Goal: Task Accomplishment & Management: Use online tool/utility

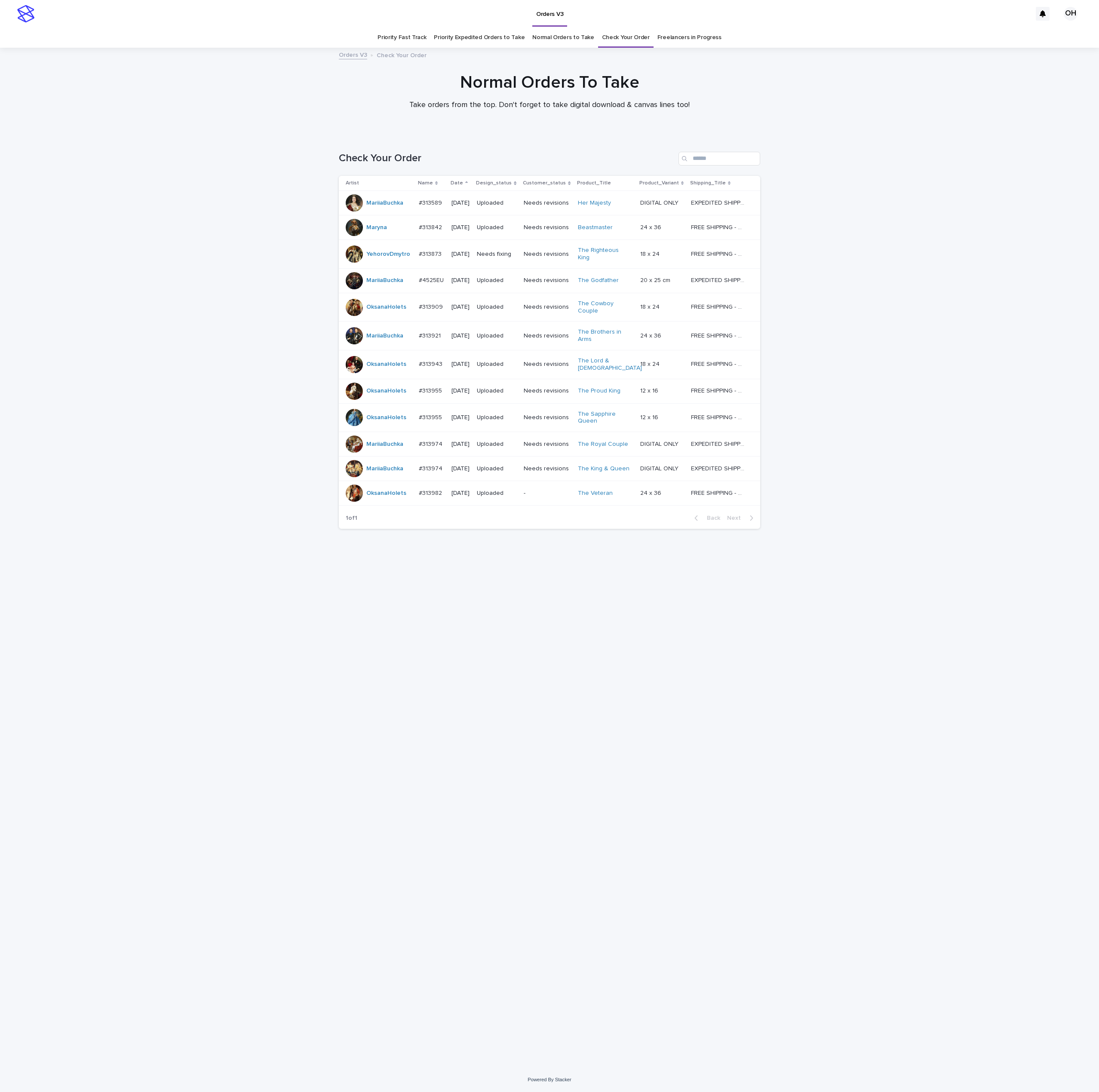
click at [621, 41] on link "Check Your Order" at bounding box center [626, 37] width 48 height 20
click at [634, 40] on link "Check Your Order" at bounding box center [626, 37] width 48 height 20
click at [1003, 450] on div "Loading... Saving… Loading... Saving… Check Your Order Artist Name Date Design_…" at bounding box center [549, 601] width 1099 height 933
click at [683, 39] on link "Freelancers in Progress" at bounding box center [689, 37] width 64 height 20
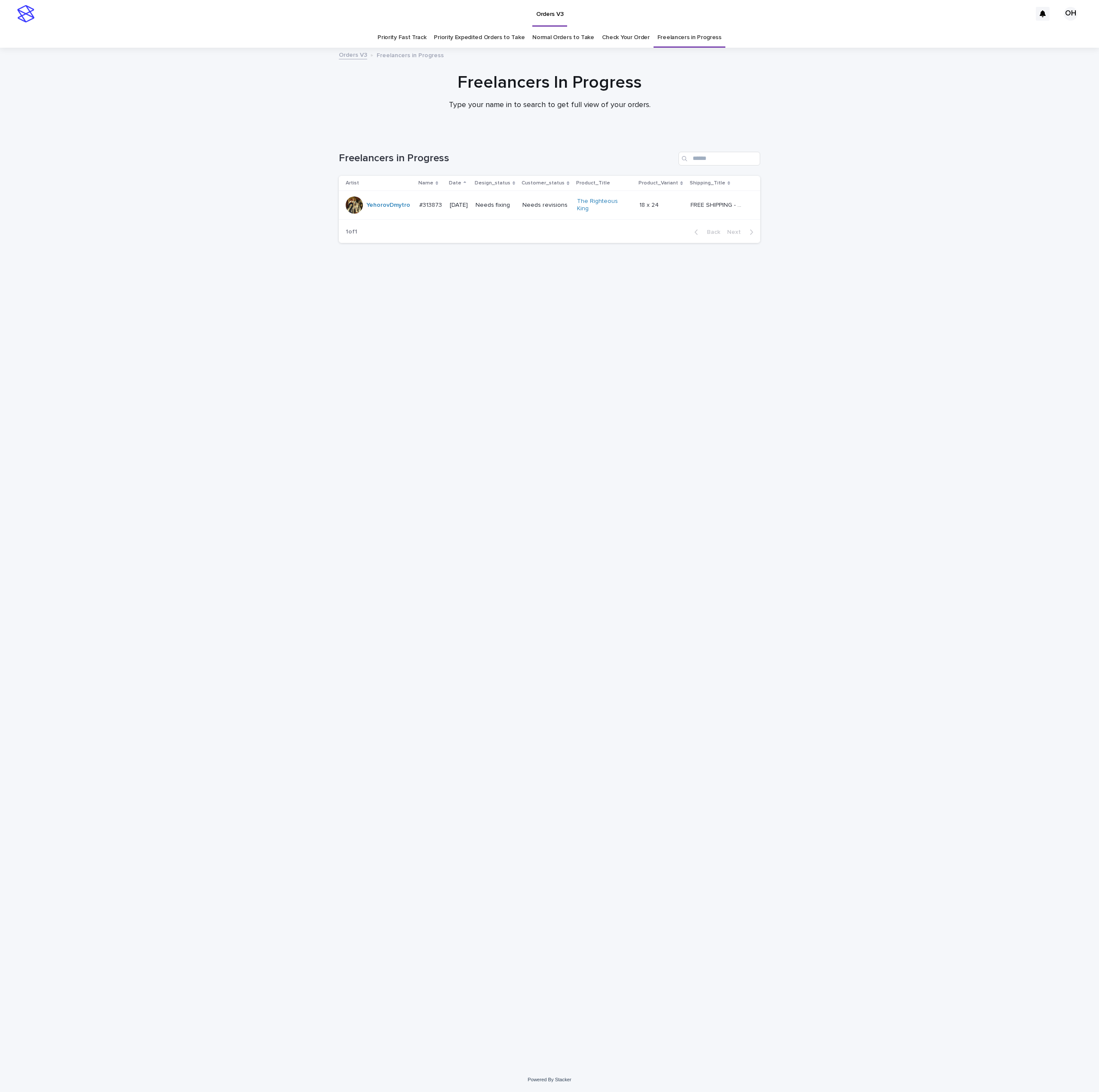
click at [429, 205] on p "#313873" at bounding box center [431, 205] width 24 height 9
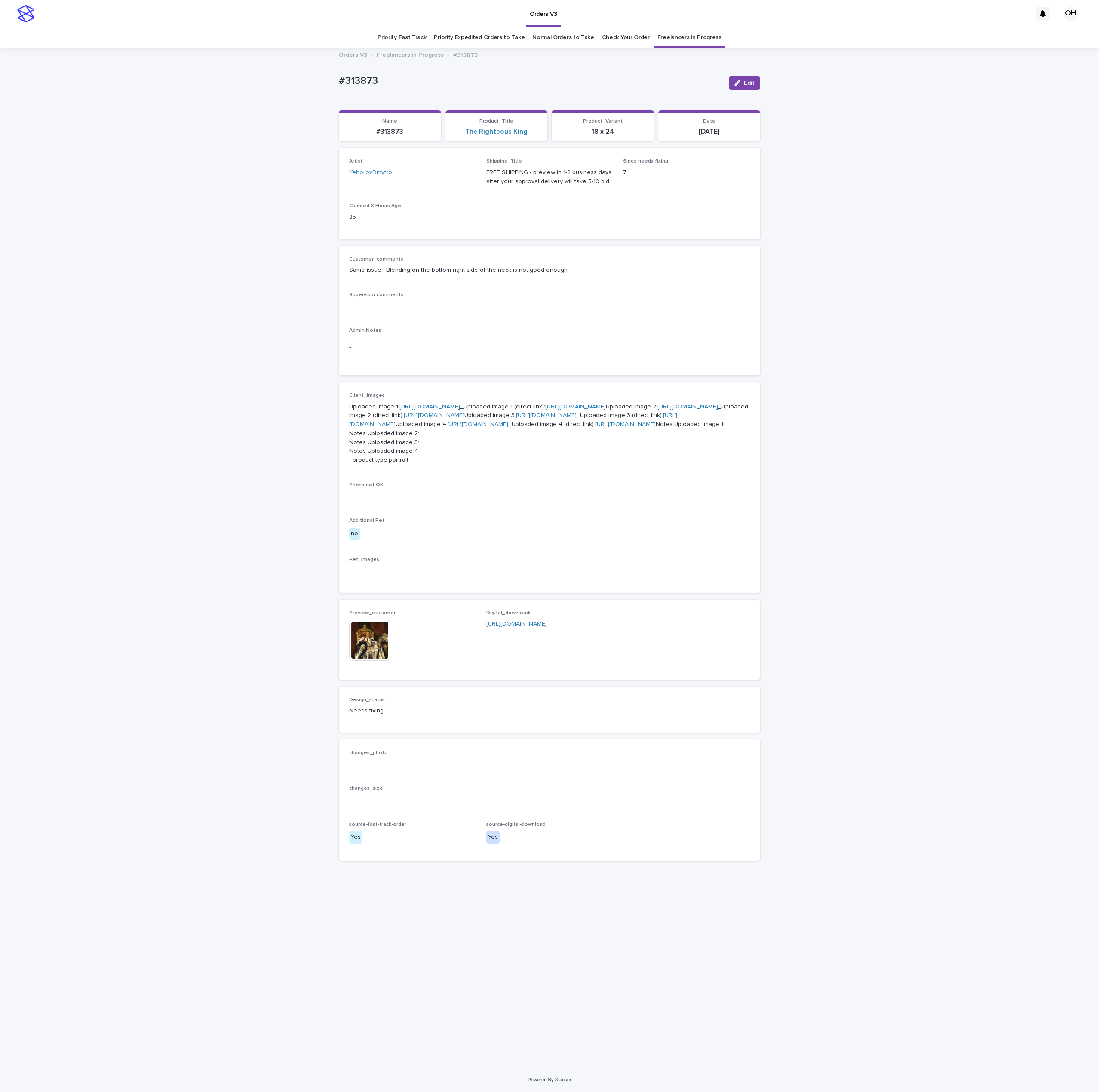
click at [474, 33] on link "Priority Expedited Orders to Take" at bounding box center [479, 37] width 91 height 20
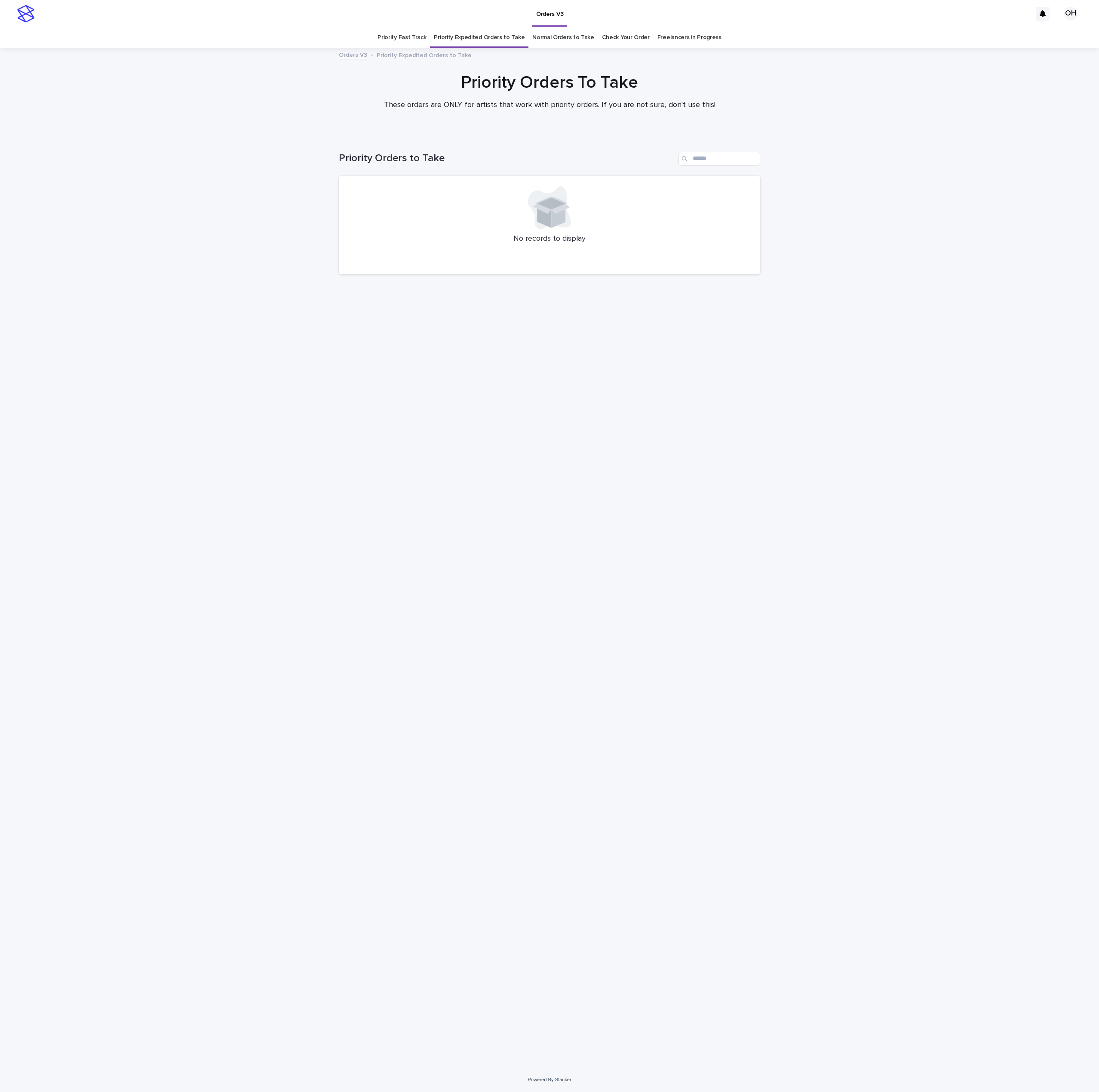
click at [412, 41] on link "Priority Fast Track" at bounding box center [402, 37] width 49 height 20
click at [602, 42] on link "Check Your Order" at bounding box center [626, 37] width 48 height 20
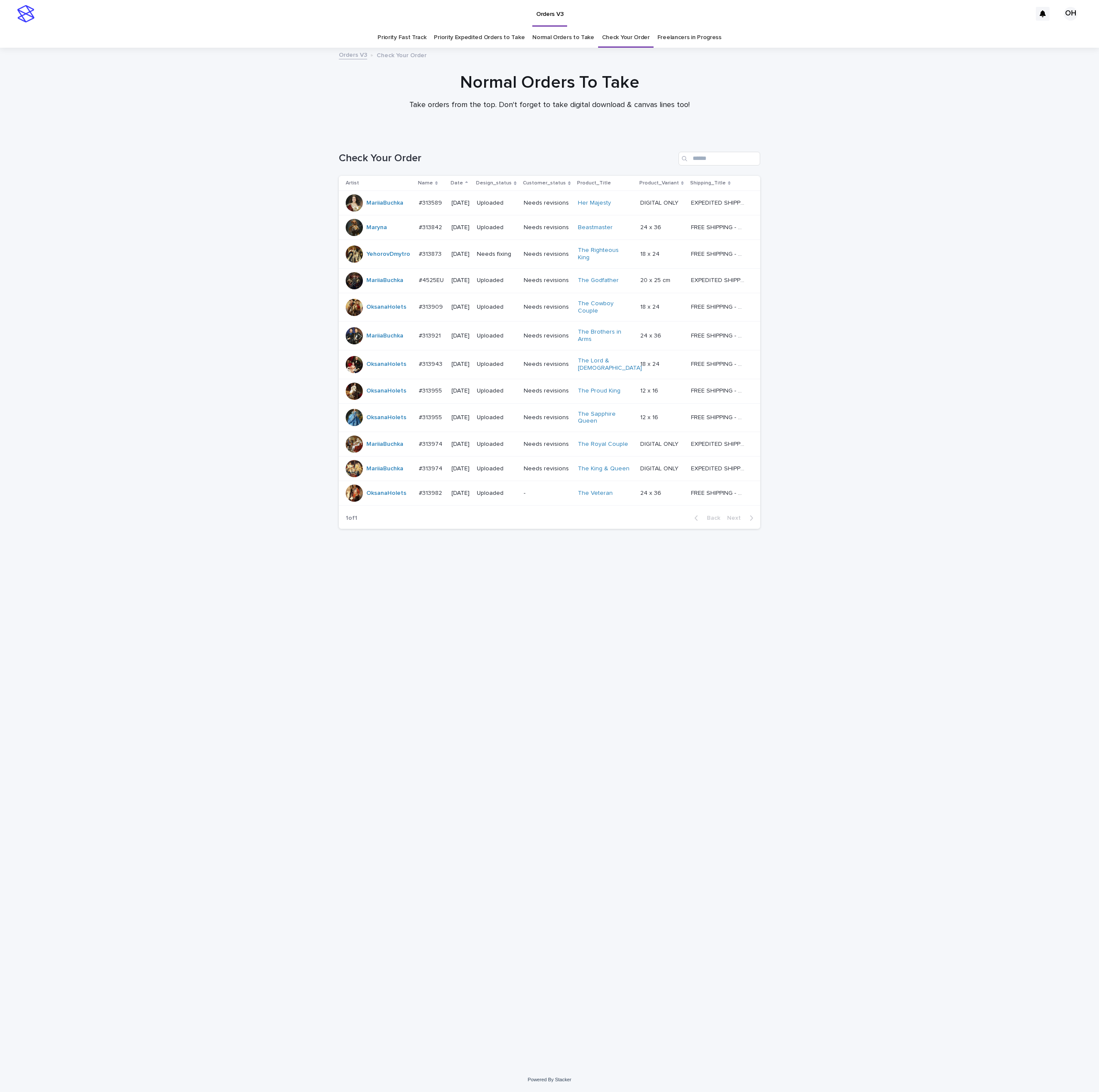
drag, startPoint x: 1067, startPoint y: 272, endPoint x: 935, endPoint y: 277, distance: 132.1
click at [1057, 273] on div "Loading... Saving… Loading... Saving… Check Your Order Artist Name Date Design_…" at bounding box center [549, 601] width 1099 height 933
click at [431, 247] on div "#313873 #313873" at bounding box center [431, 254] width 26 height 14
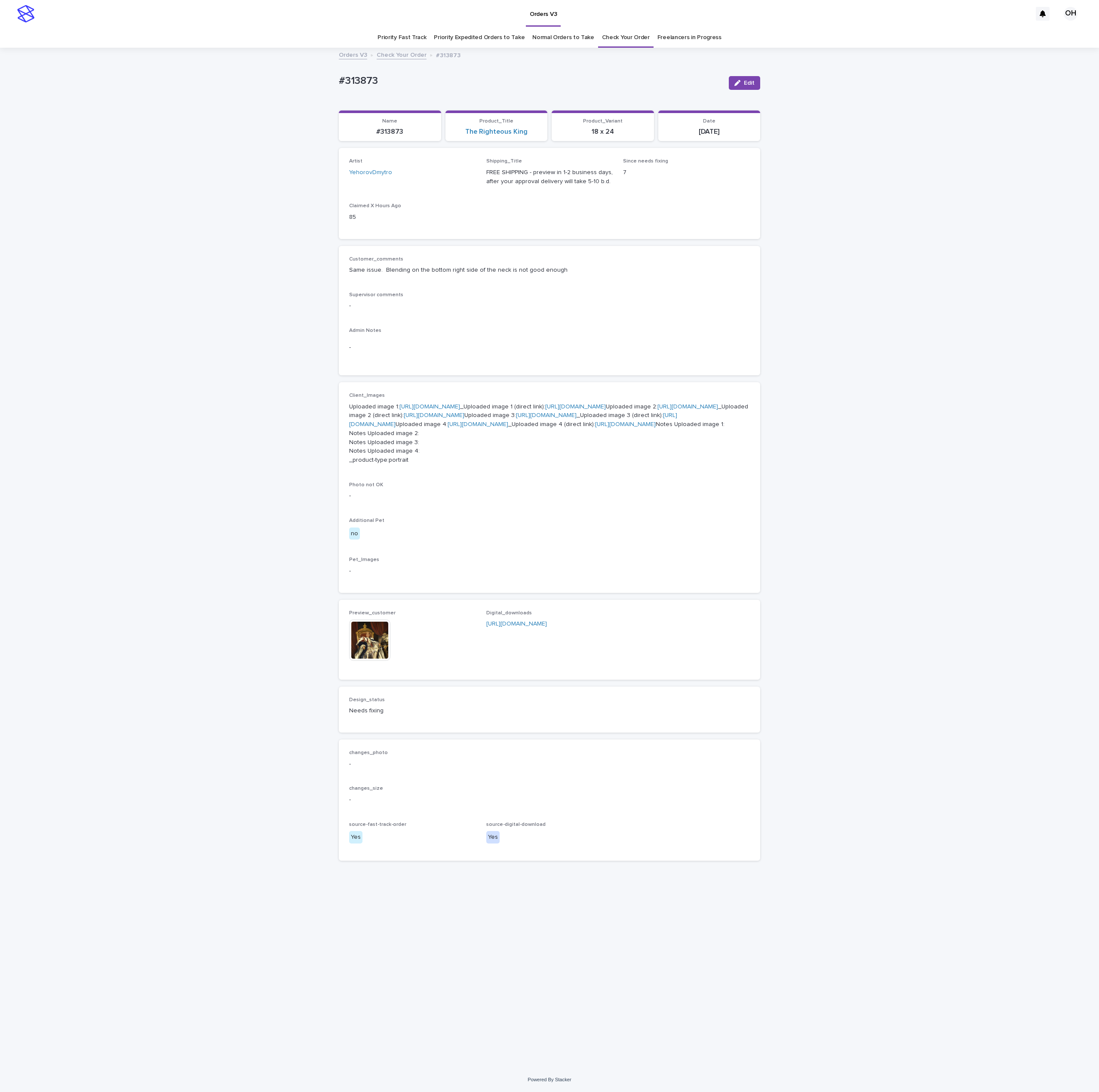
scroll to position [13, 0]
click at [623, 27] on link "Check Your Order" at bounding box center [626, 37] width 48 height 20
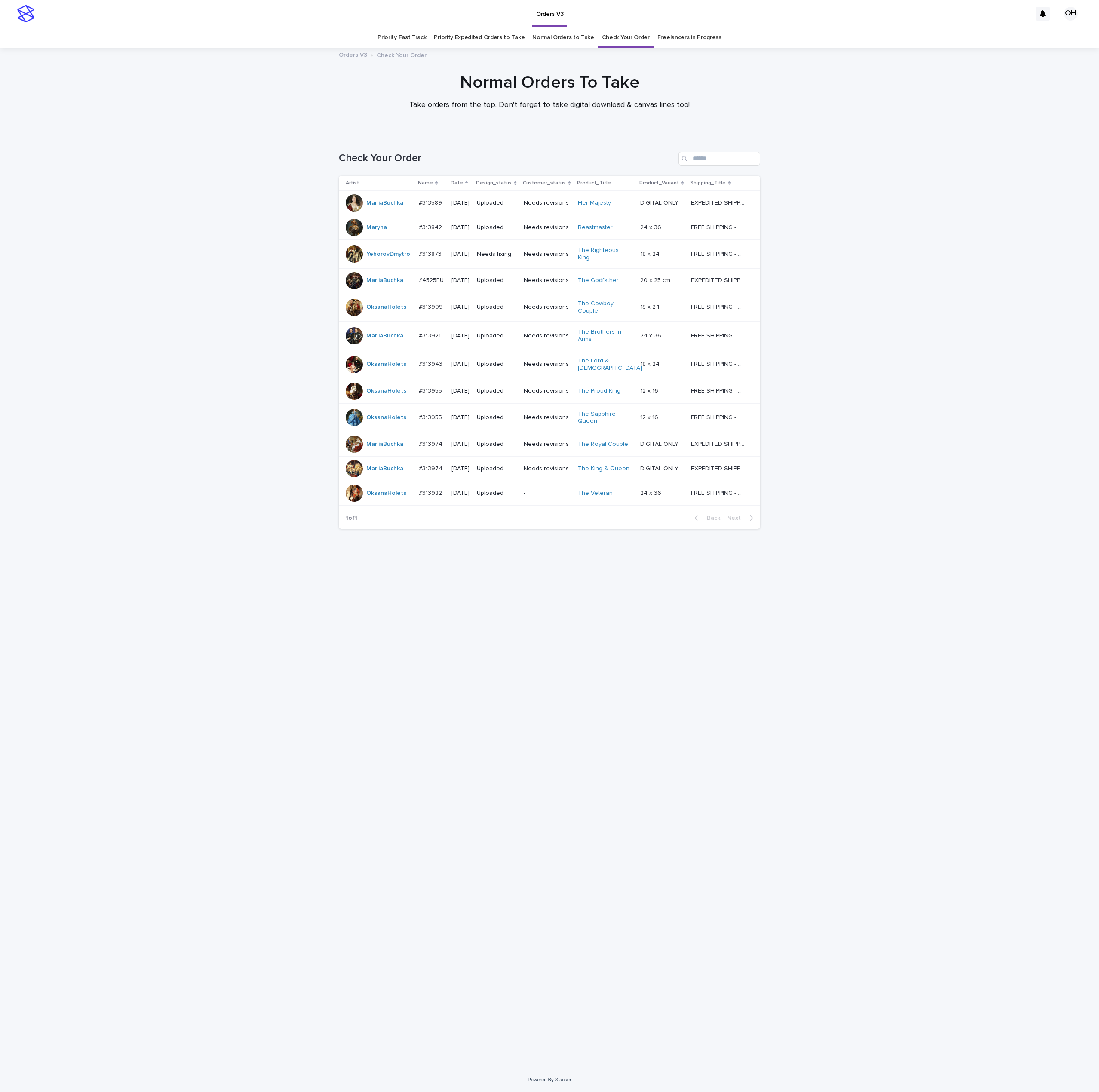
click at [420, 254] on p "#313873" at bounding box center [431, 254] width 24 height 9
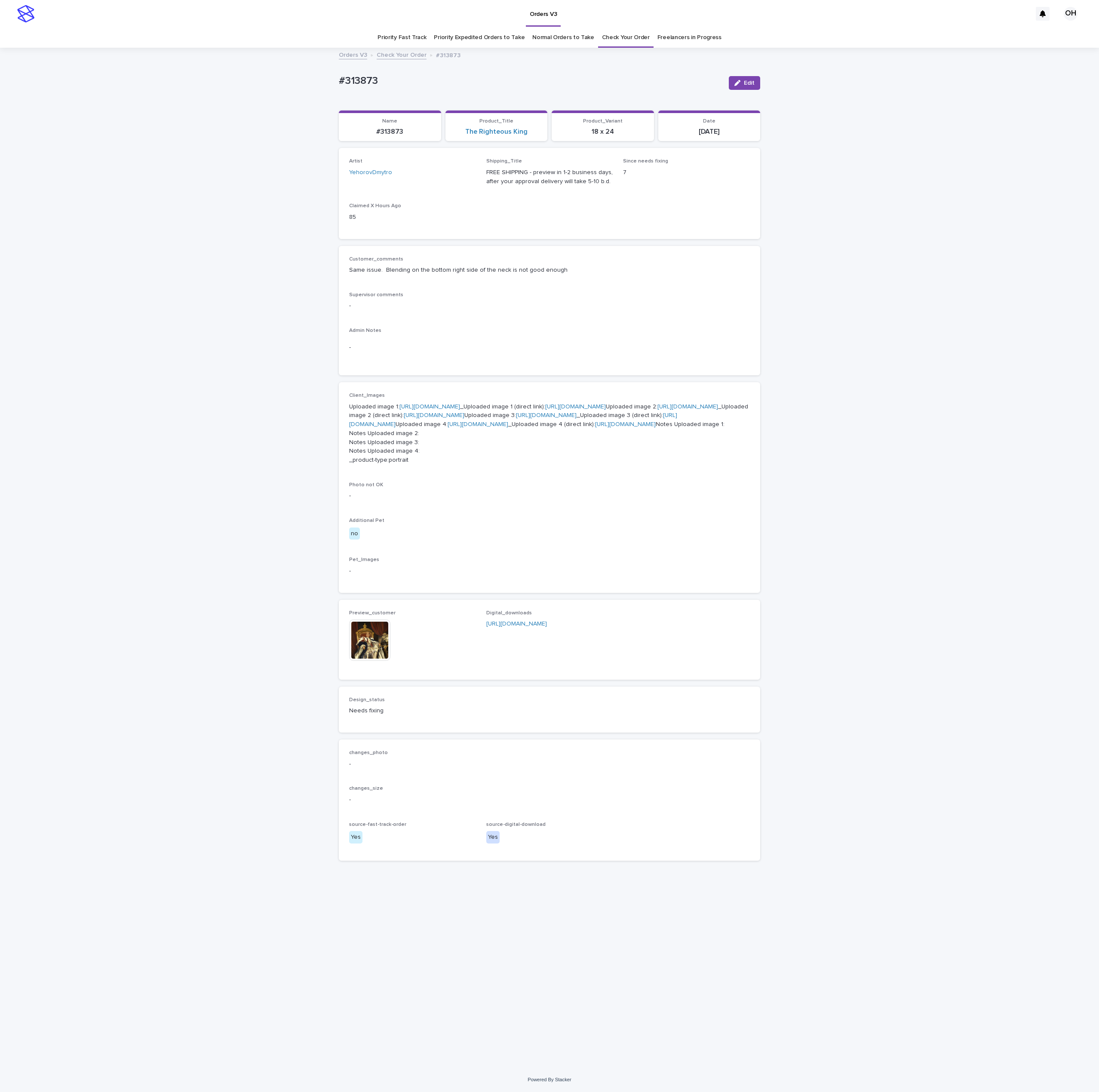
scroll to position [13, 0]
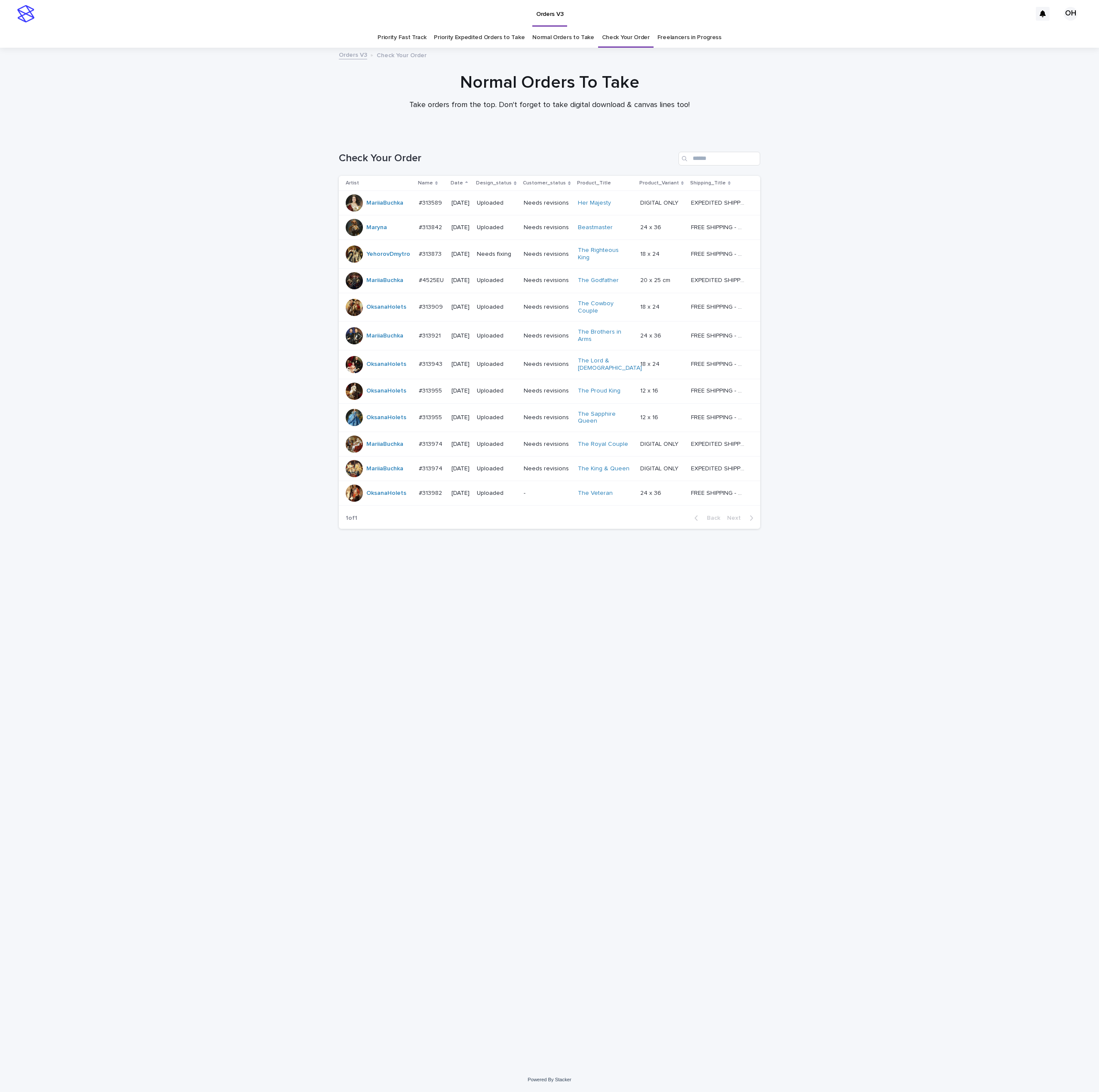
click at [425, 199] on p "#313589" at bounding box center [431, 202] width 25 height 9
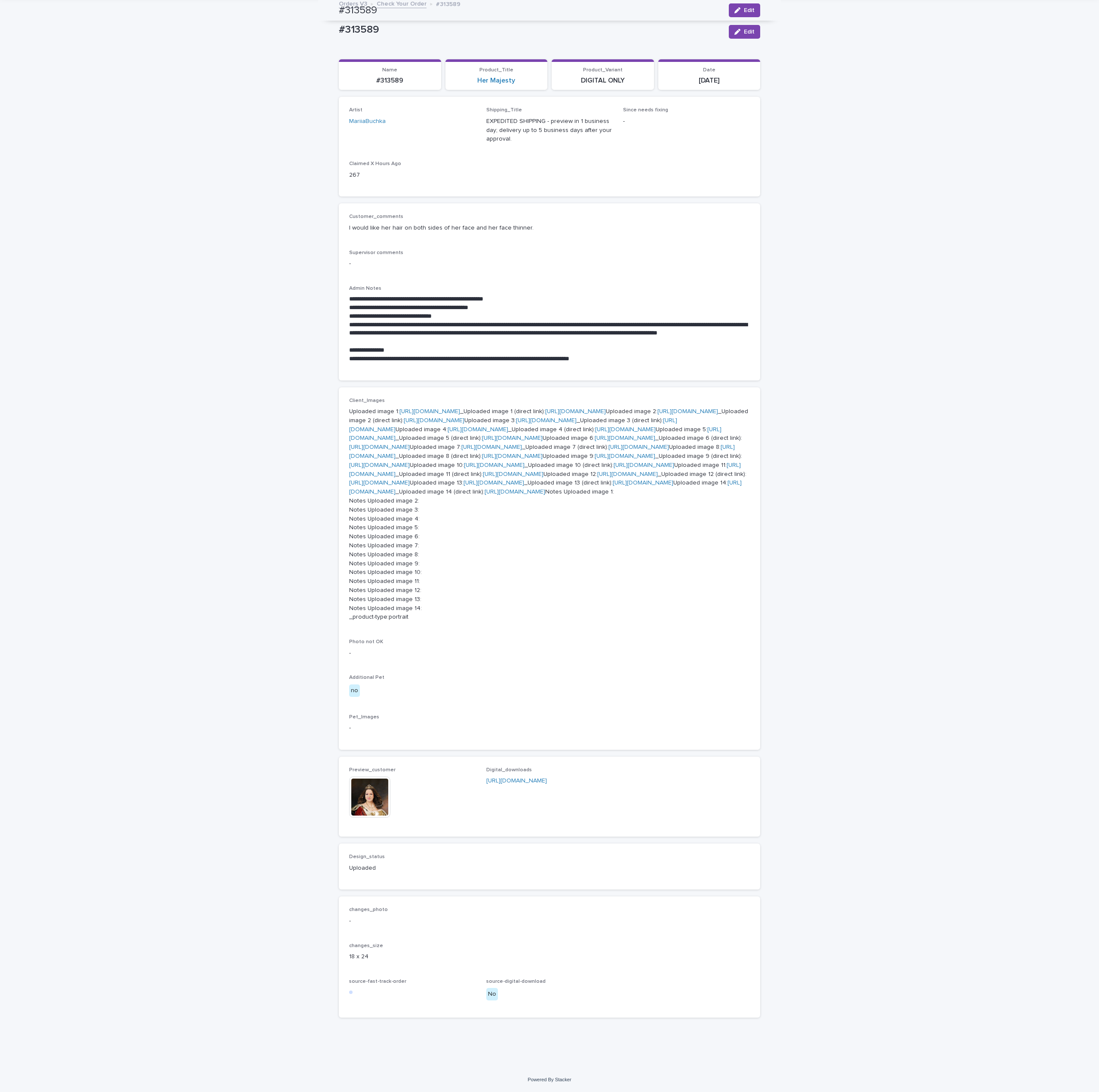
scroll to position [596, 0]
click at [362, 818] on img at bounding box center [370, 797] width 41 height 41
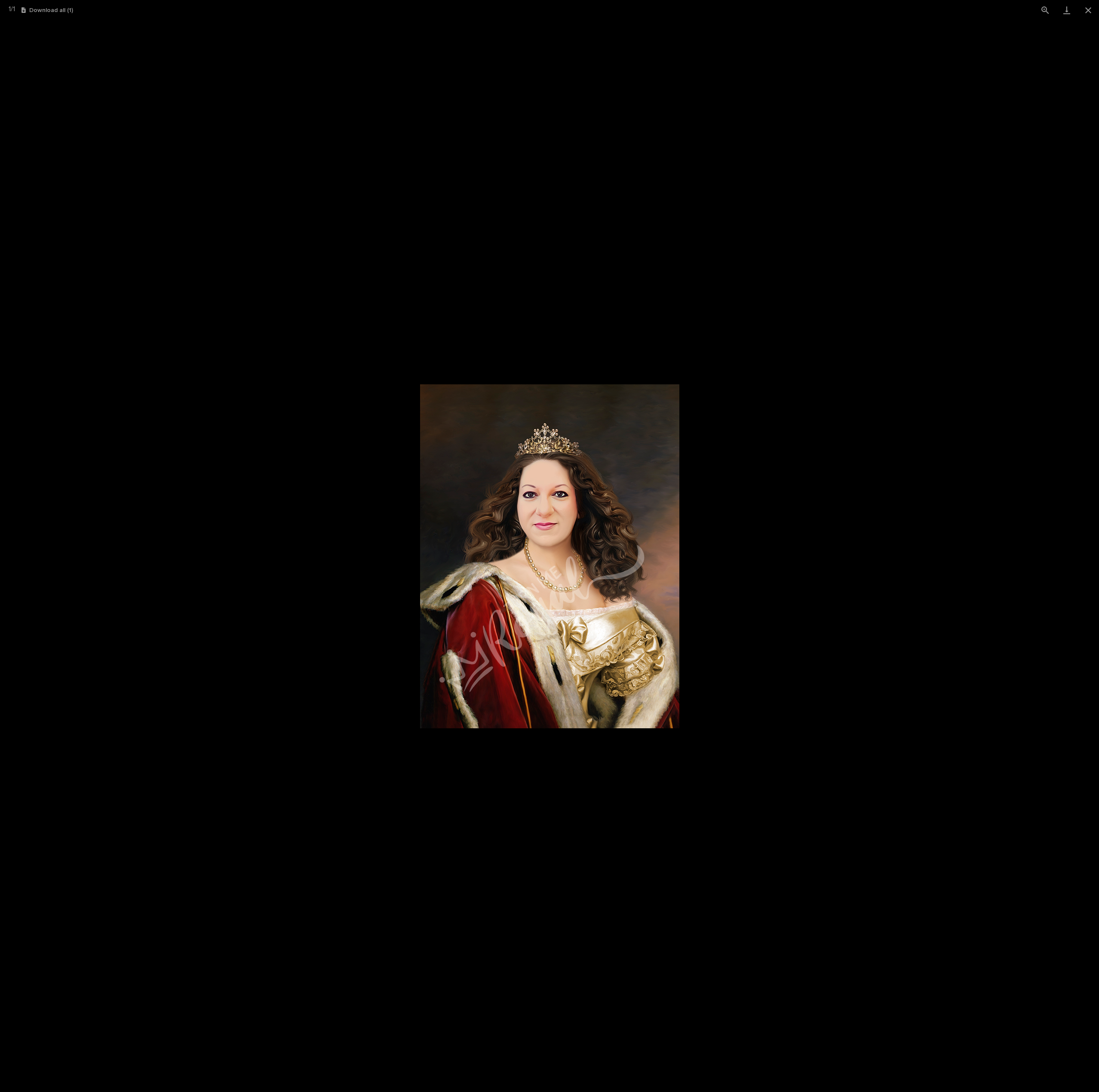
click at [1032, 496] on picture at bounding box center [549, 556] width 1099 height 1072
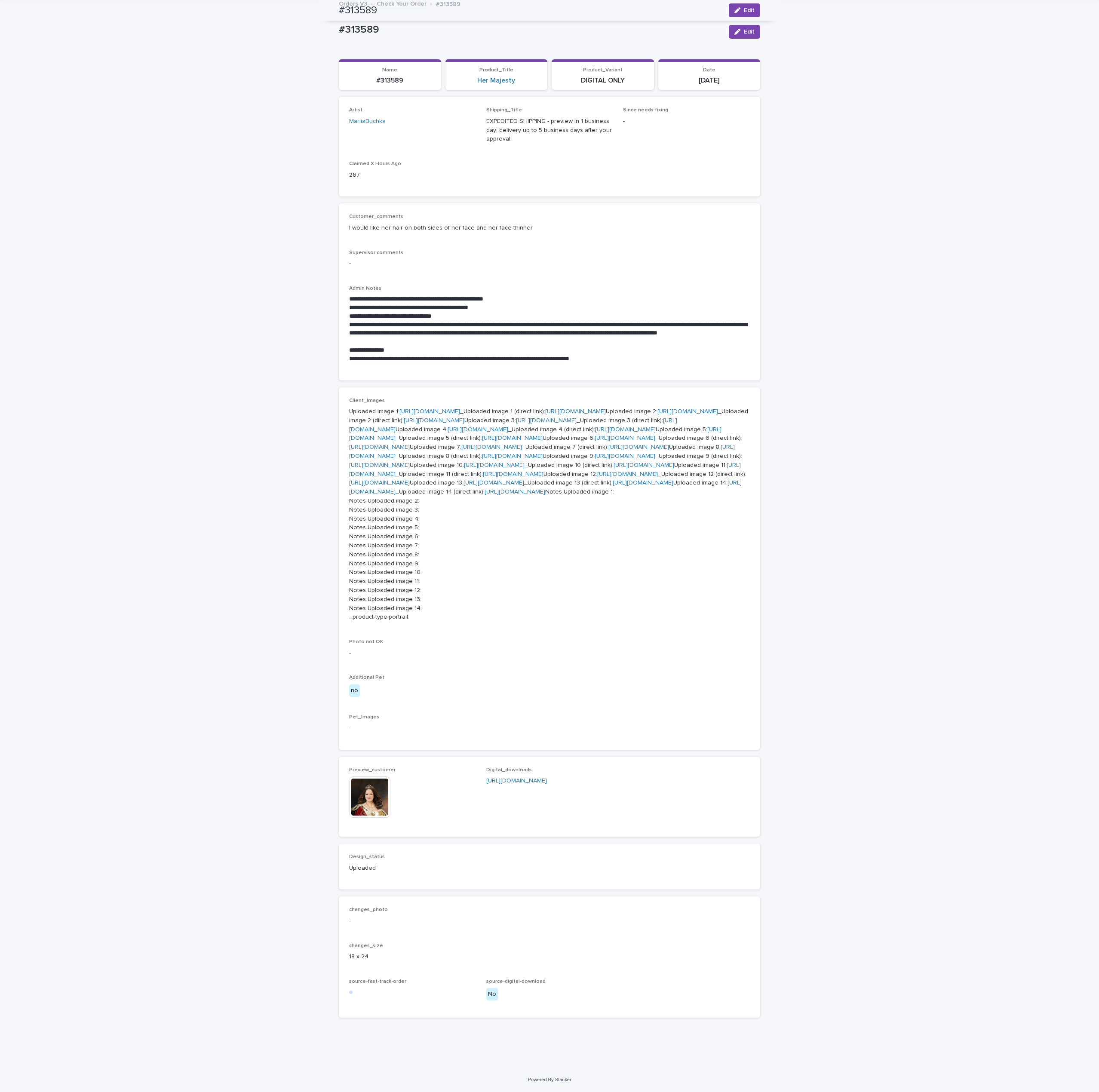
scroll to position [252, 0]
click at [418, 409] on link "[URL][DOMAIN_NAME]" at bounding box center [430, 411] width 61 height 6
click at [370, 818] on img at bounding box center [370, 797] width 41 height 41
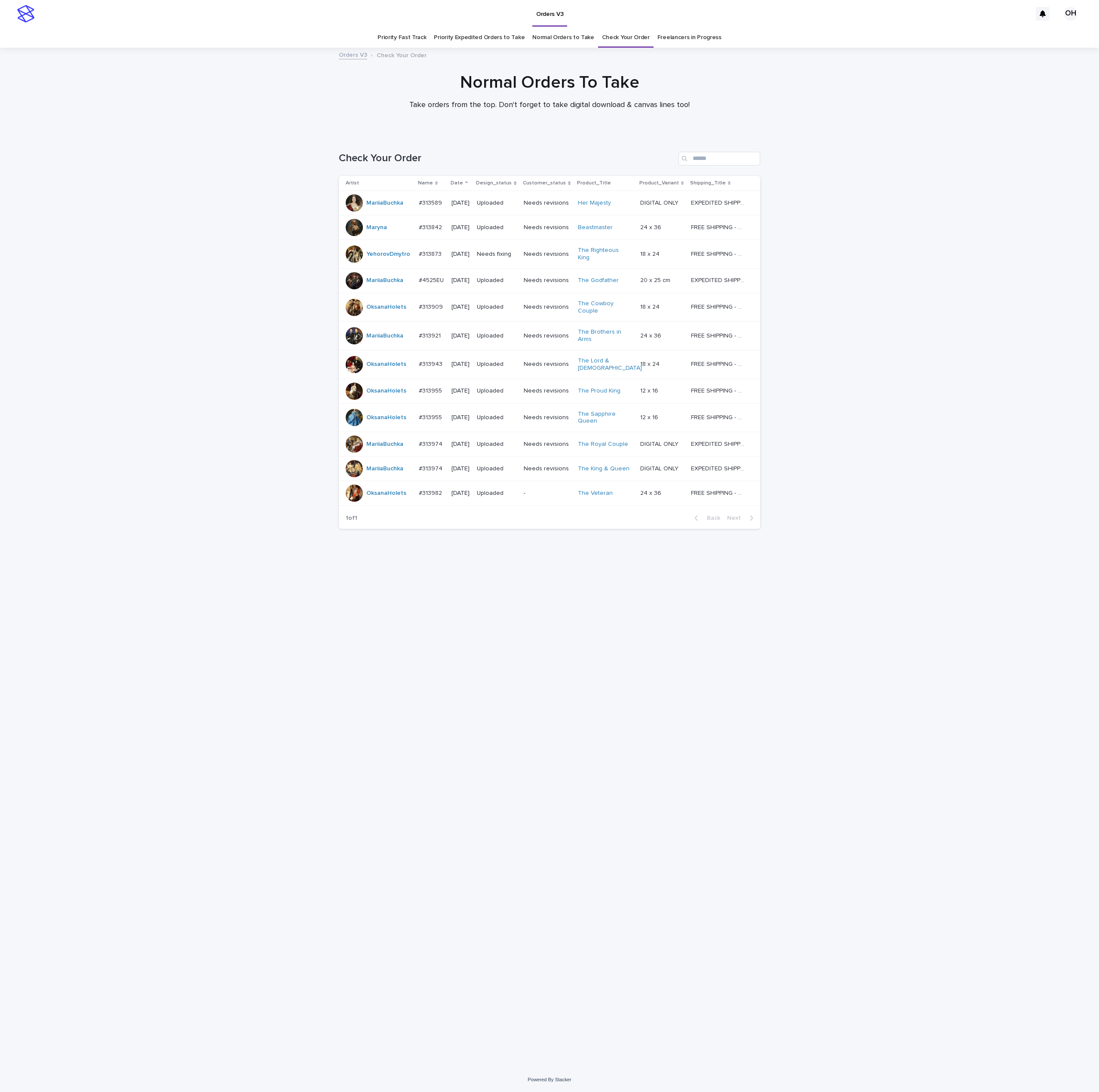
click at [442, 332] on td "#313921 #313921" at bounding box center [432, 336] width 33 height 29
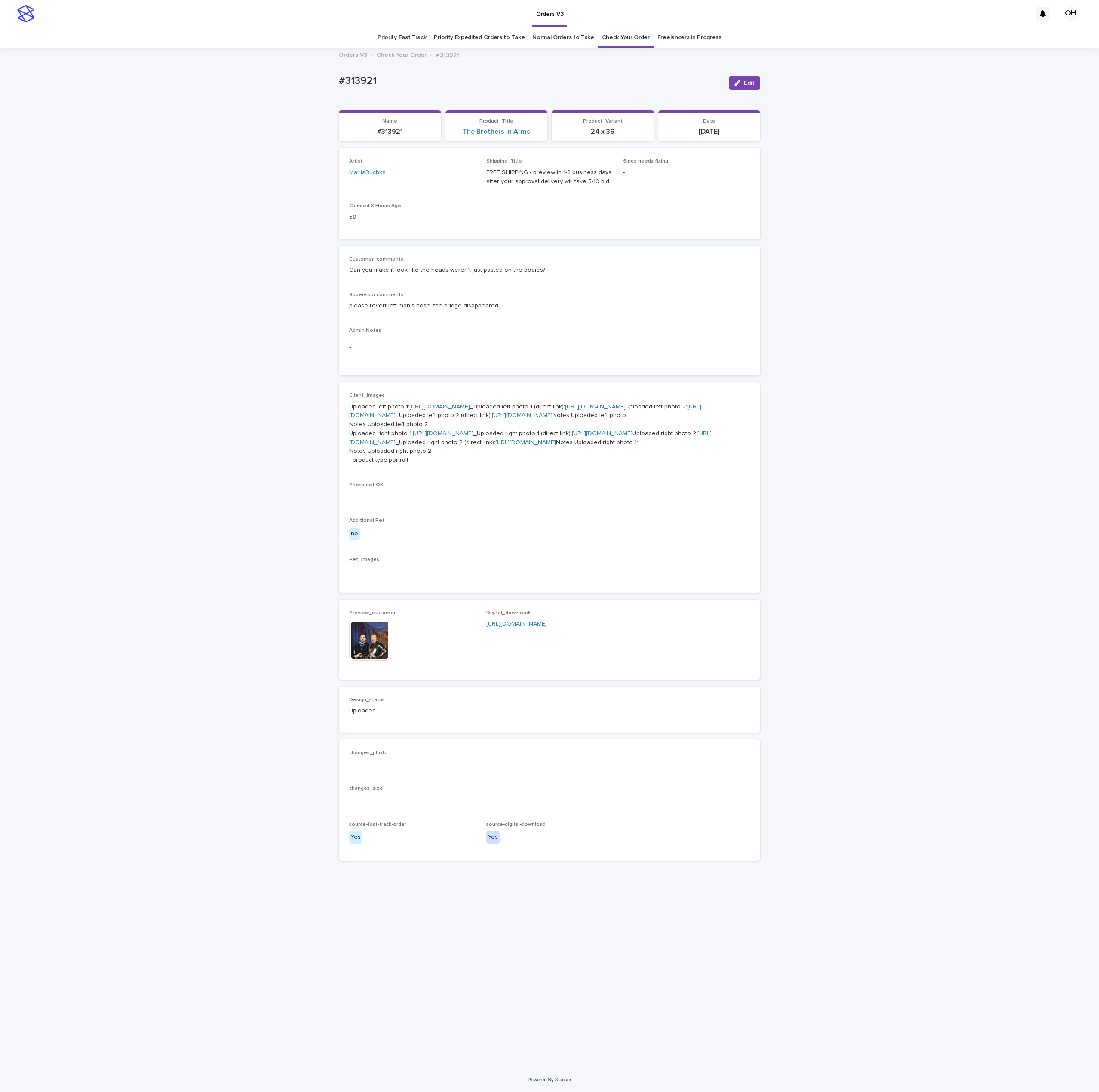
click at [382, 661] on img at bounding box center [370, 640] width 41 height 41
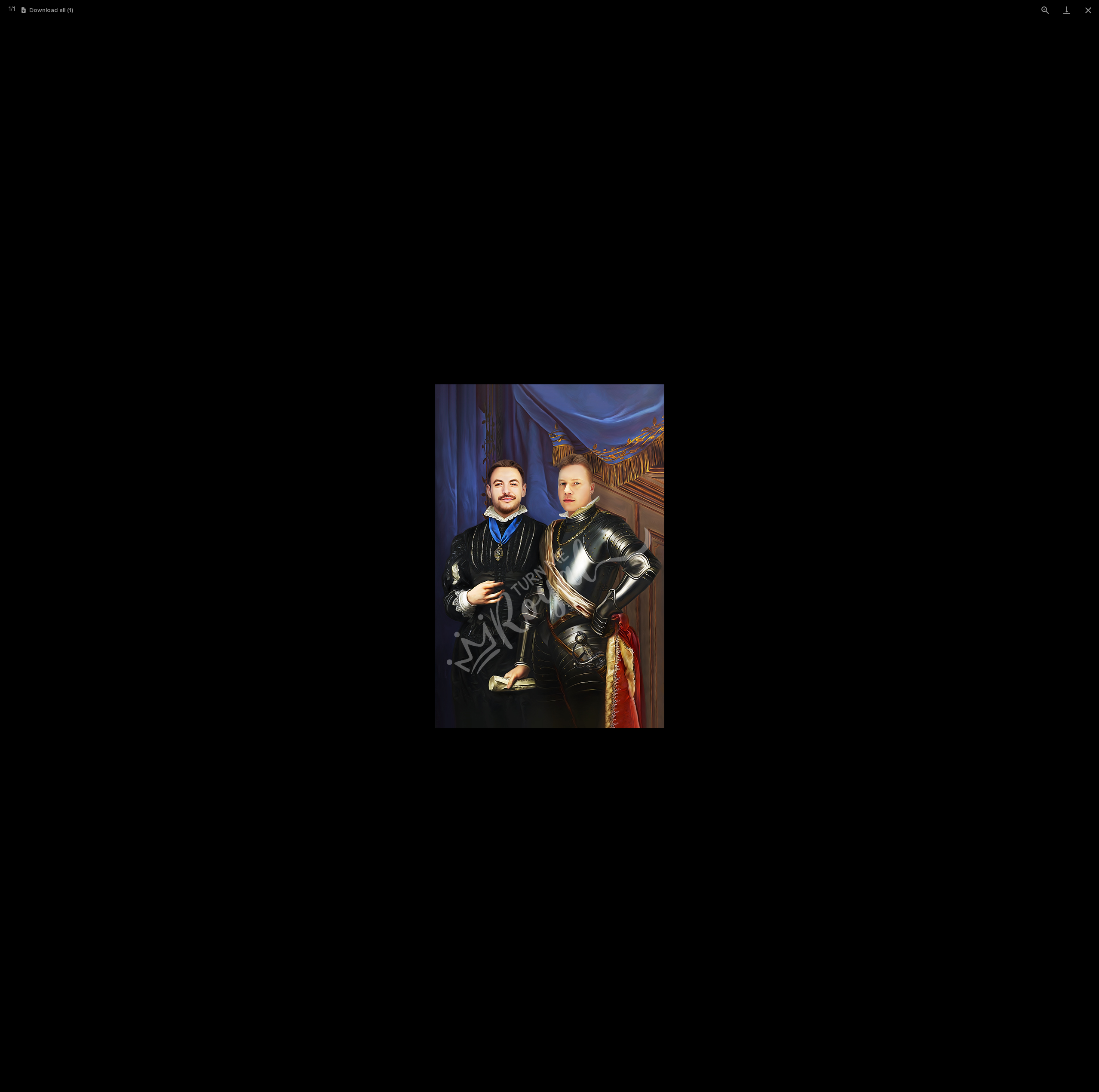
click at [871, 506] on picture at bounding box center [549, 556] width 1099 height 1072
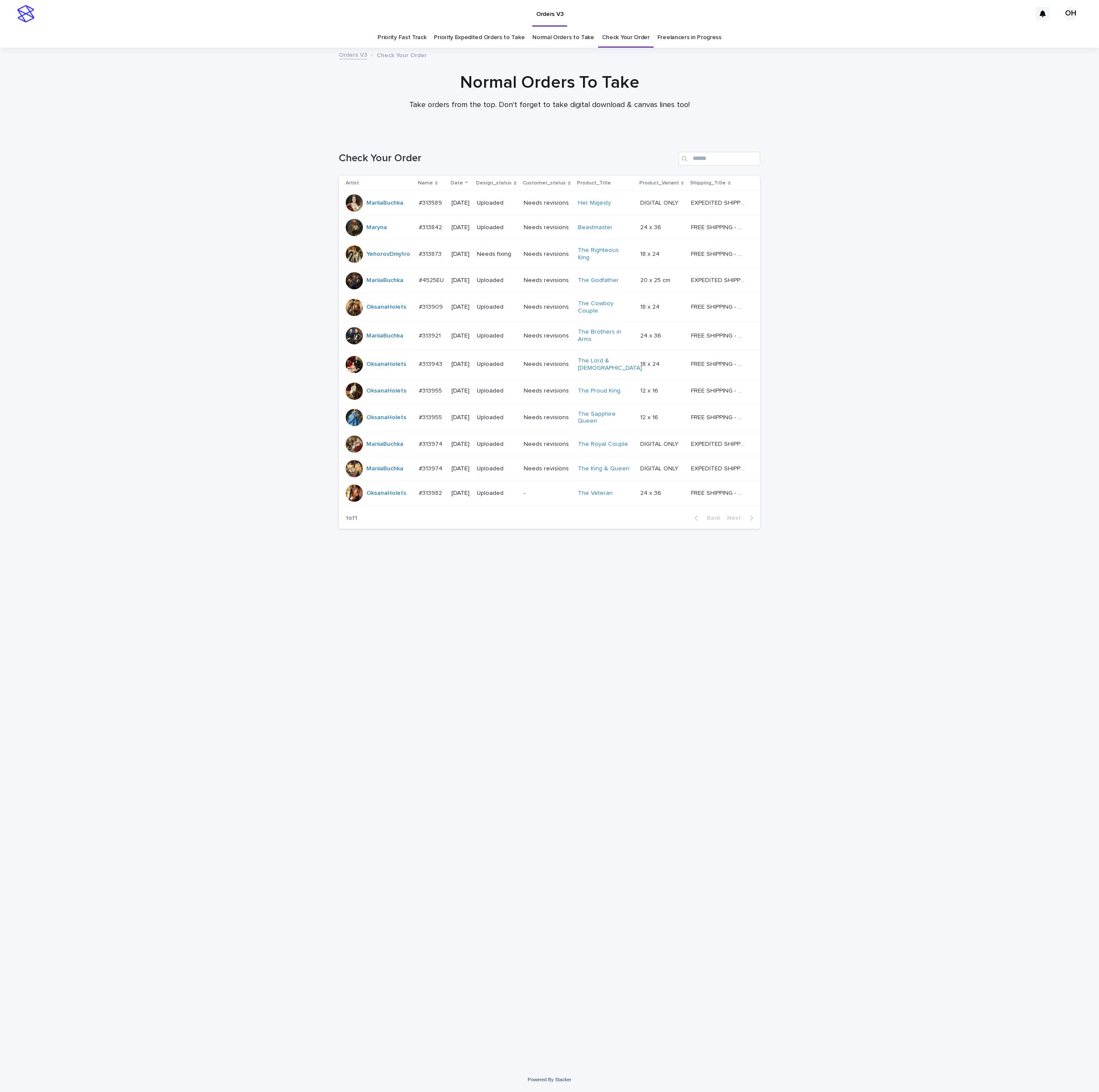
click at [360, 464] on div at bounding box center [354, 469] width 17 height 17
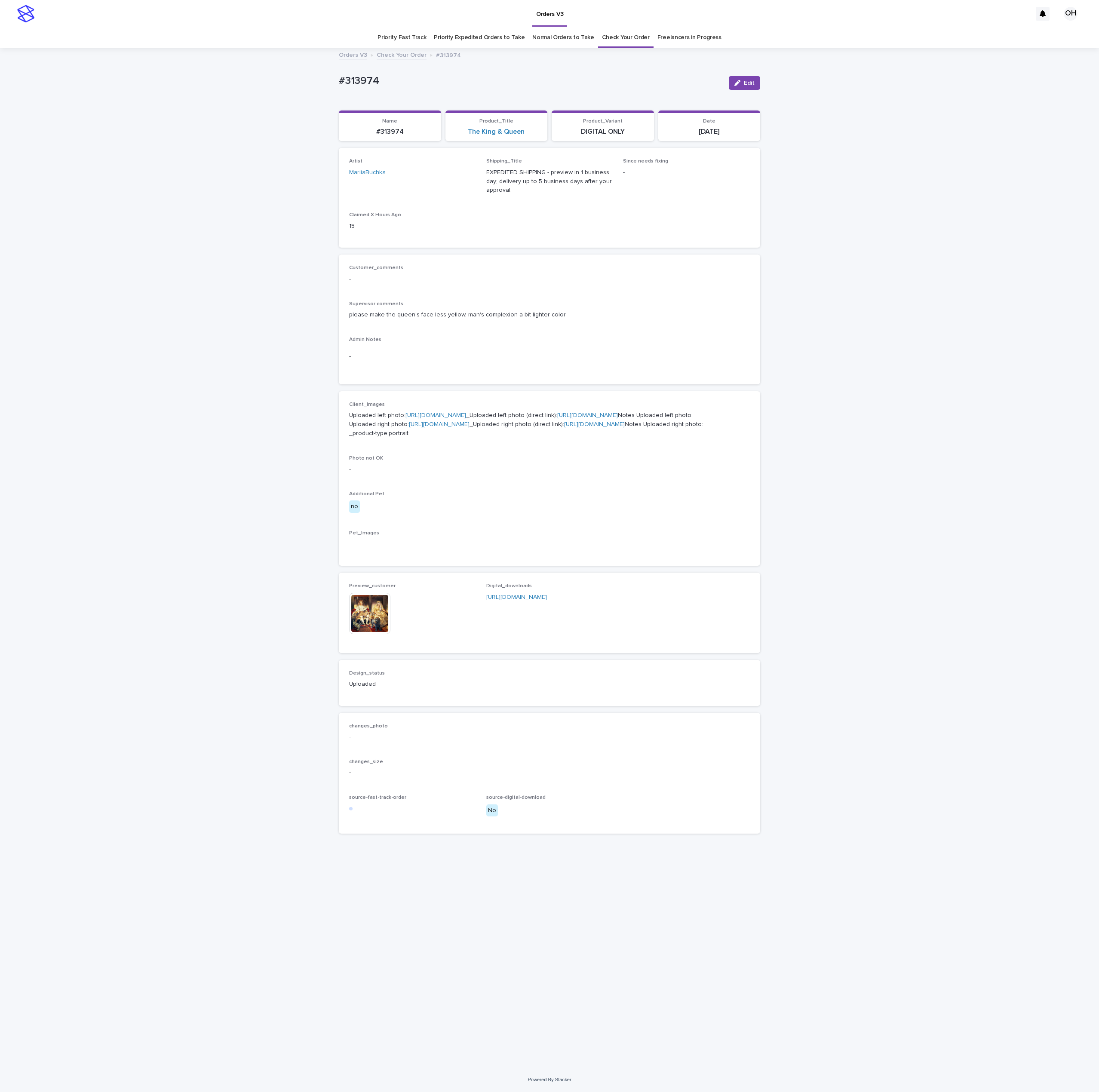
click at [371, 634] on img at bounding box center [370, 614] width 41 height 41
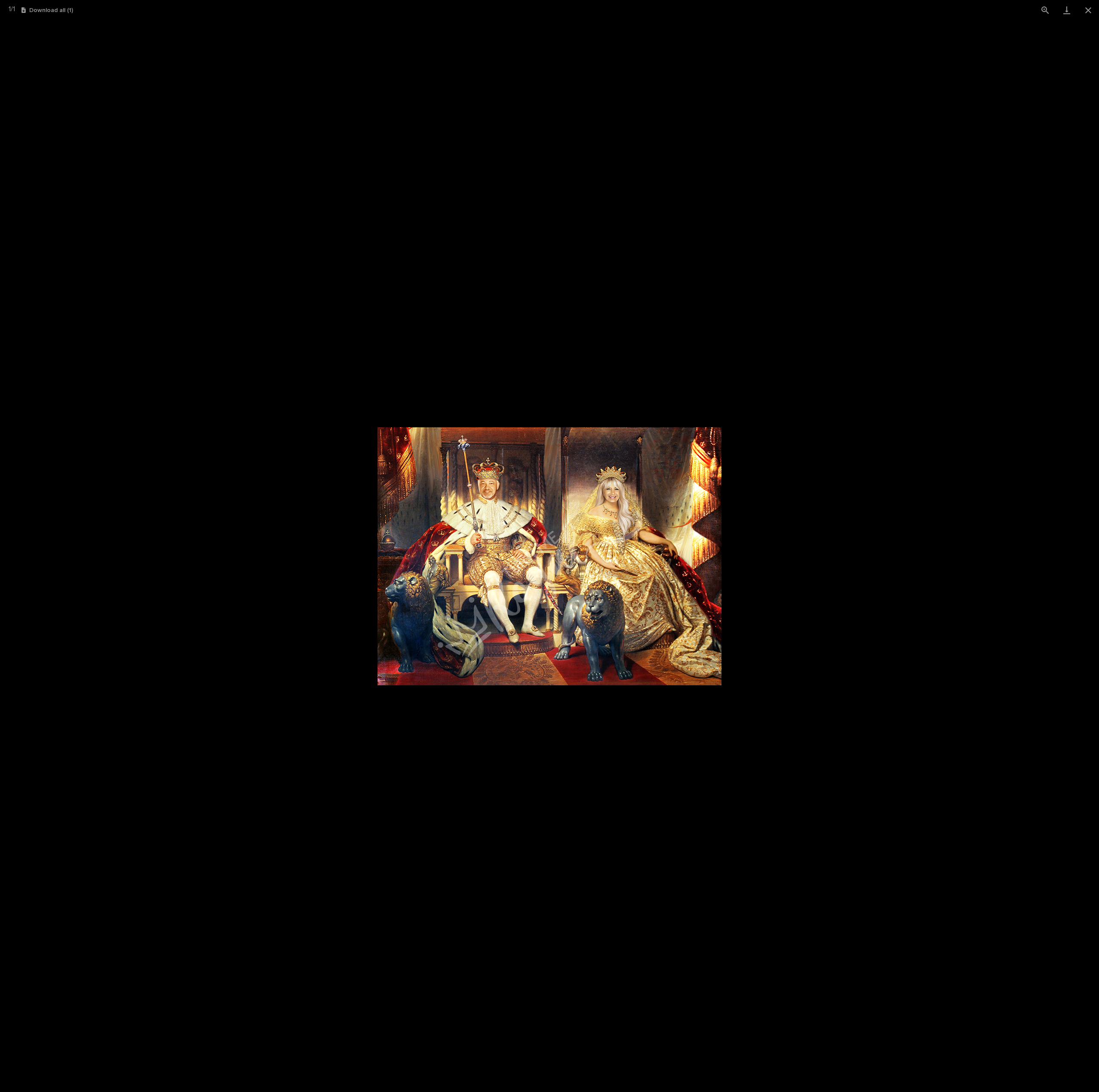
click at [939, 584] on picture at bounding box center [549, 556] width 1099 height 1072
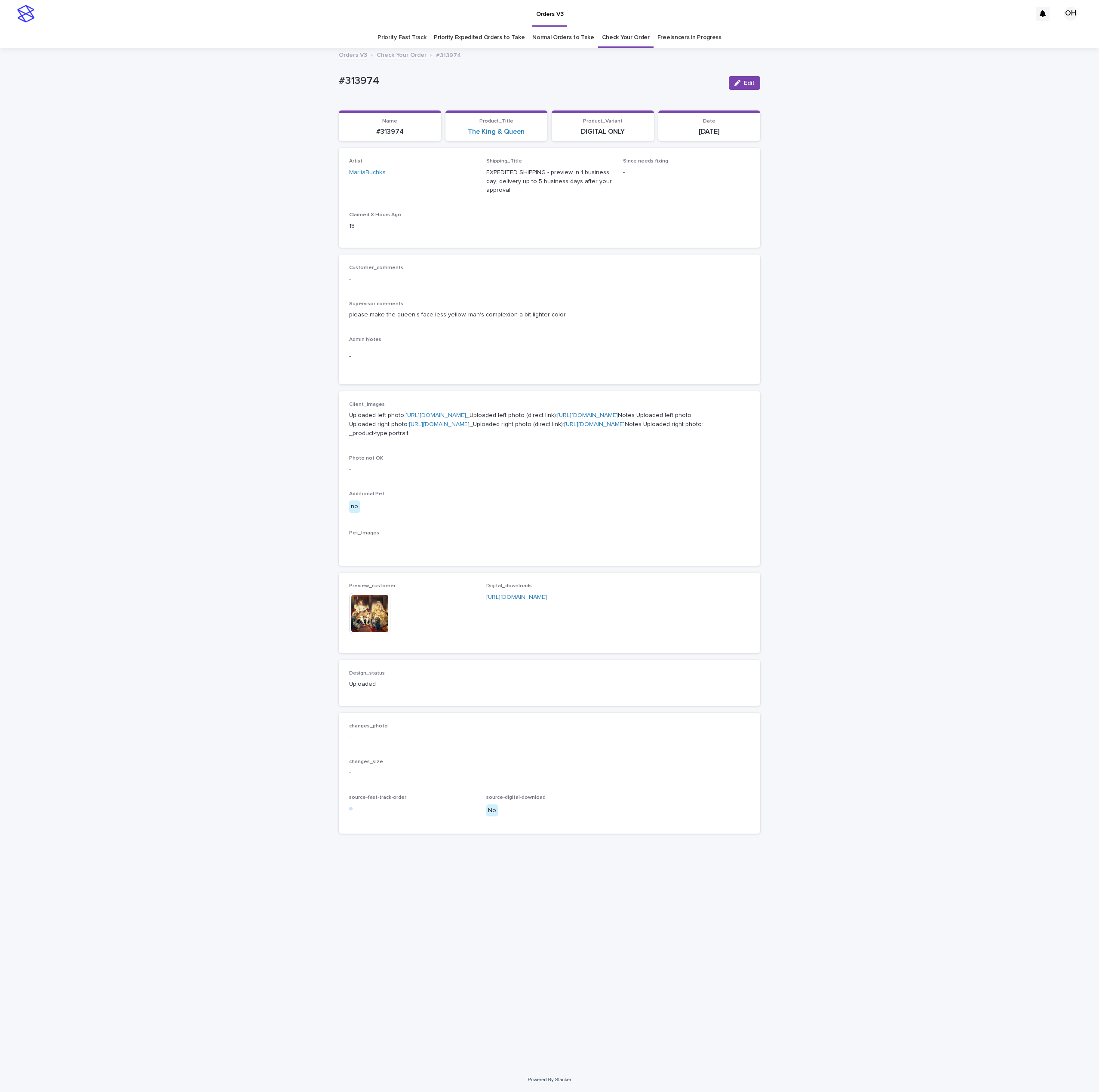
click at [358, 634] on img at bounding box center [370, 614] width 41 height 41
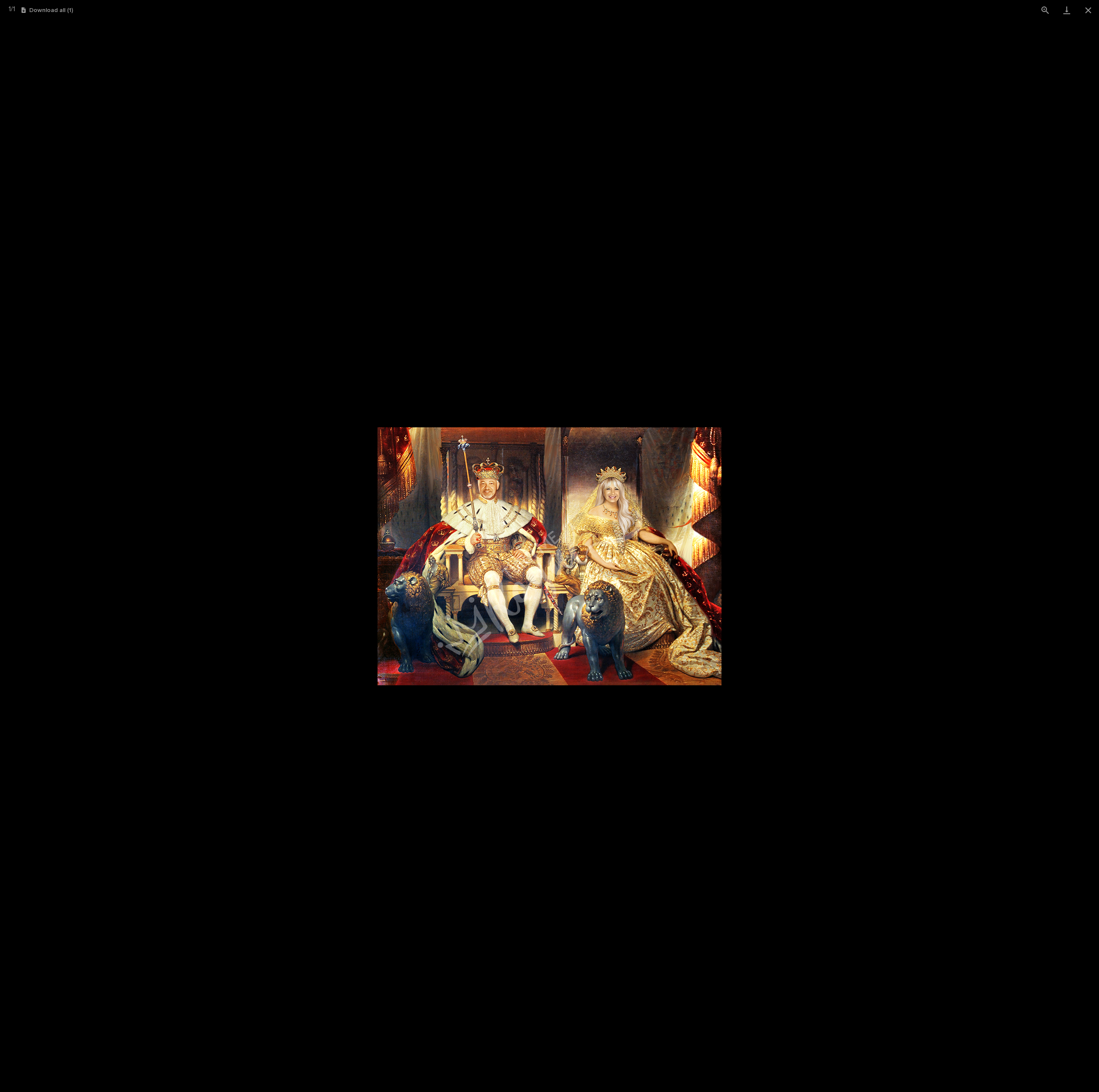
click at [768, 421] on picture at bounding box center [549, 556] width 1099 height 1072
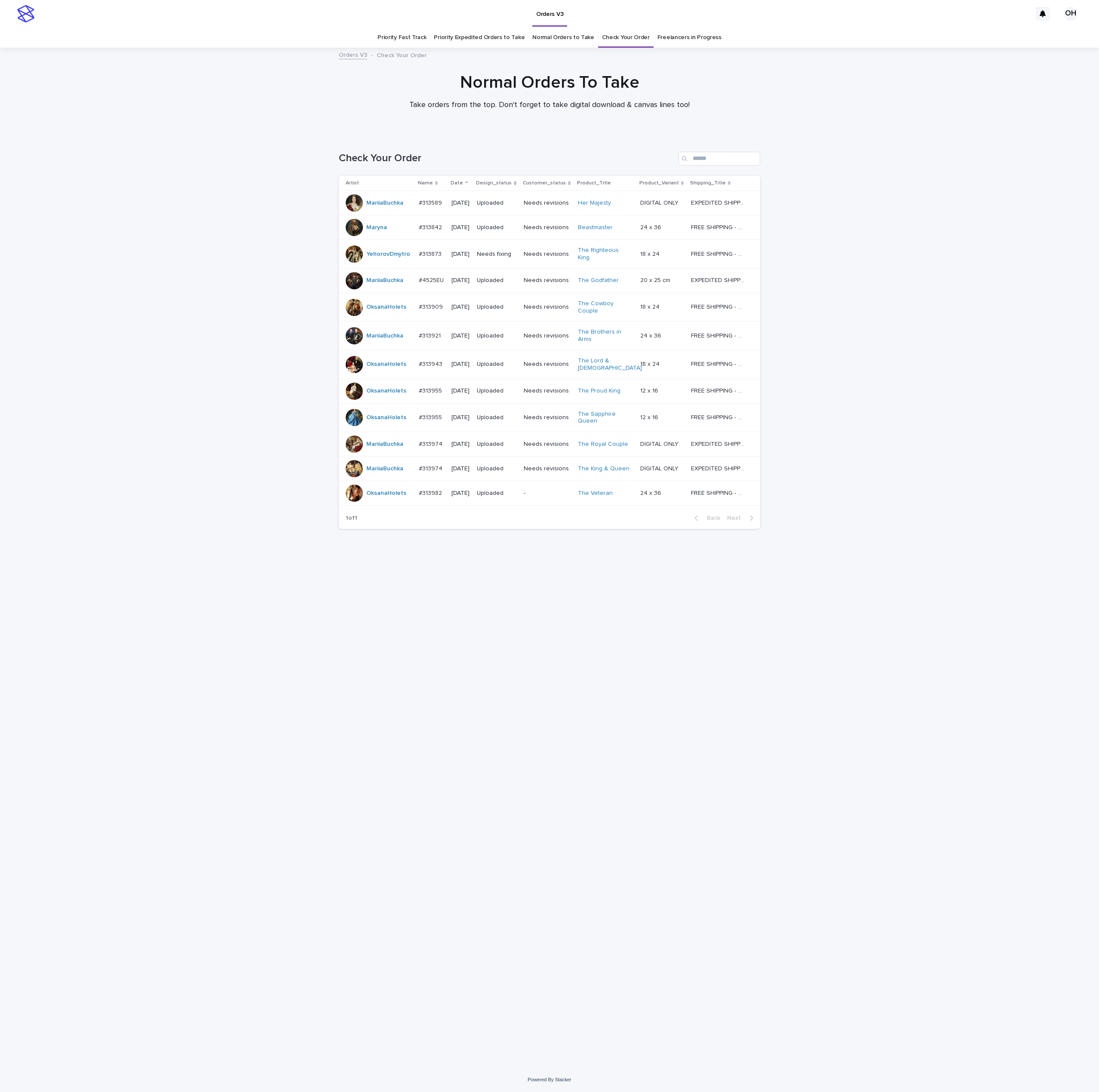
click at [431, 432] on td "#313974 #313974" at bounding box center [432, 444] width 33 height 24
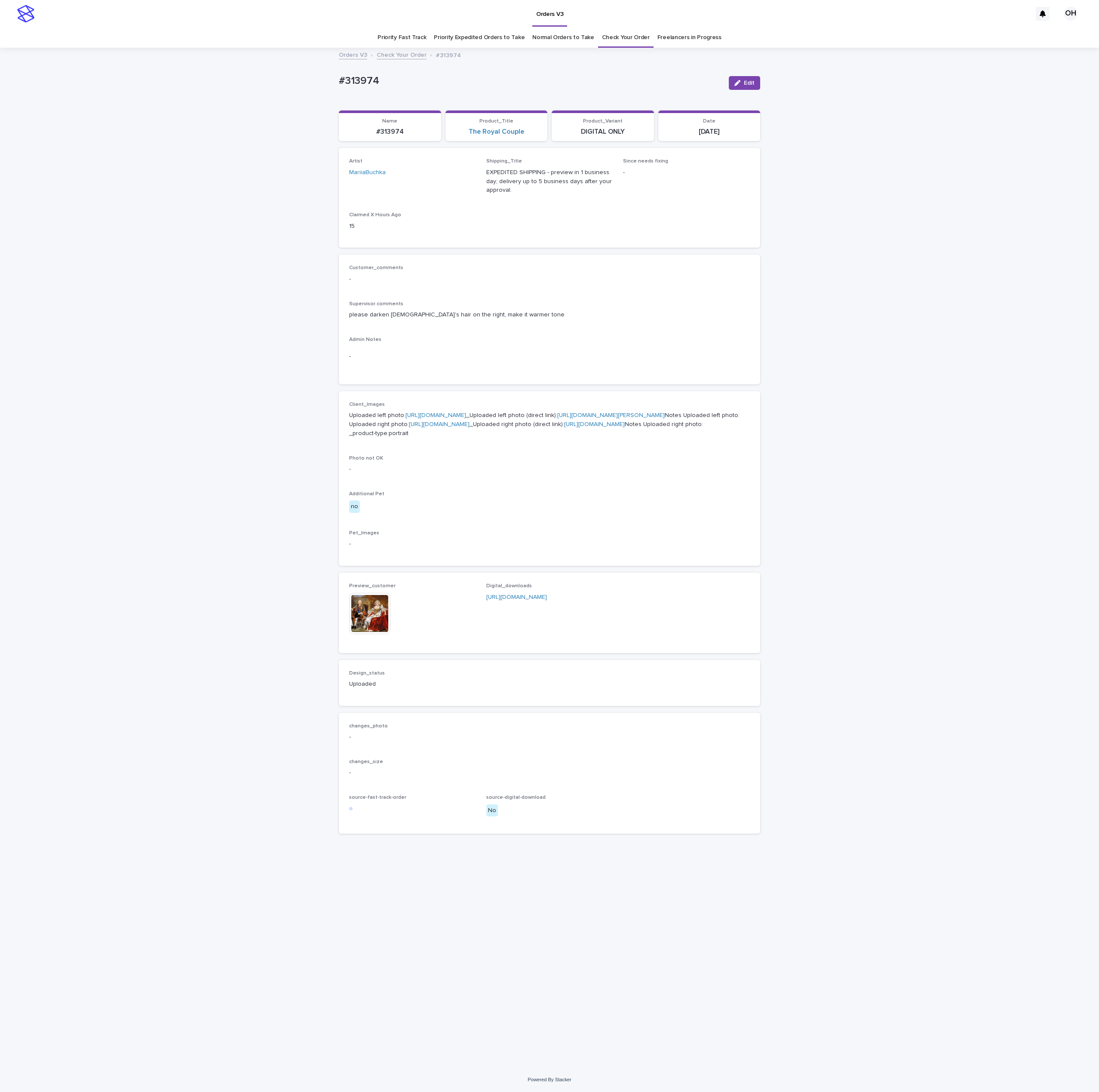
click at [371, 634] on img at bounding box center [370, 614] width 41 height 41
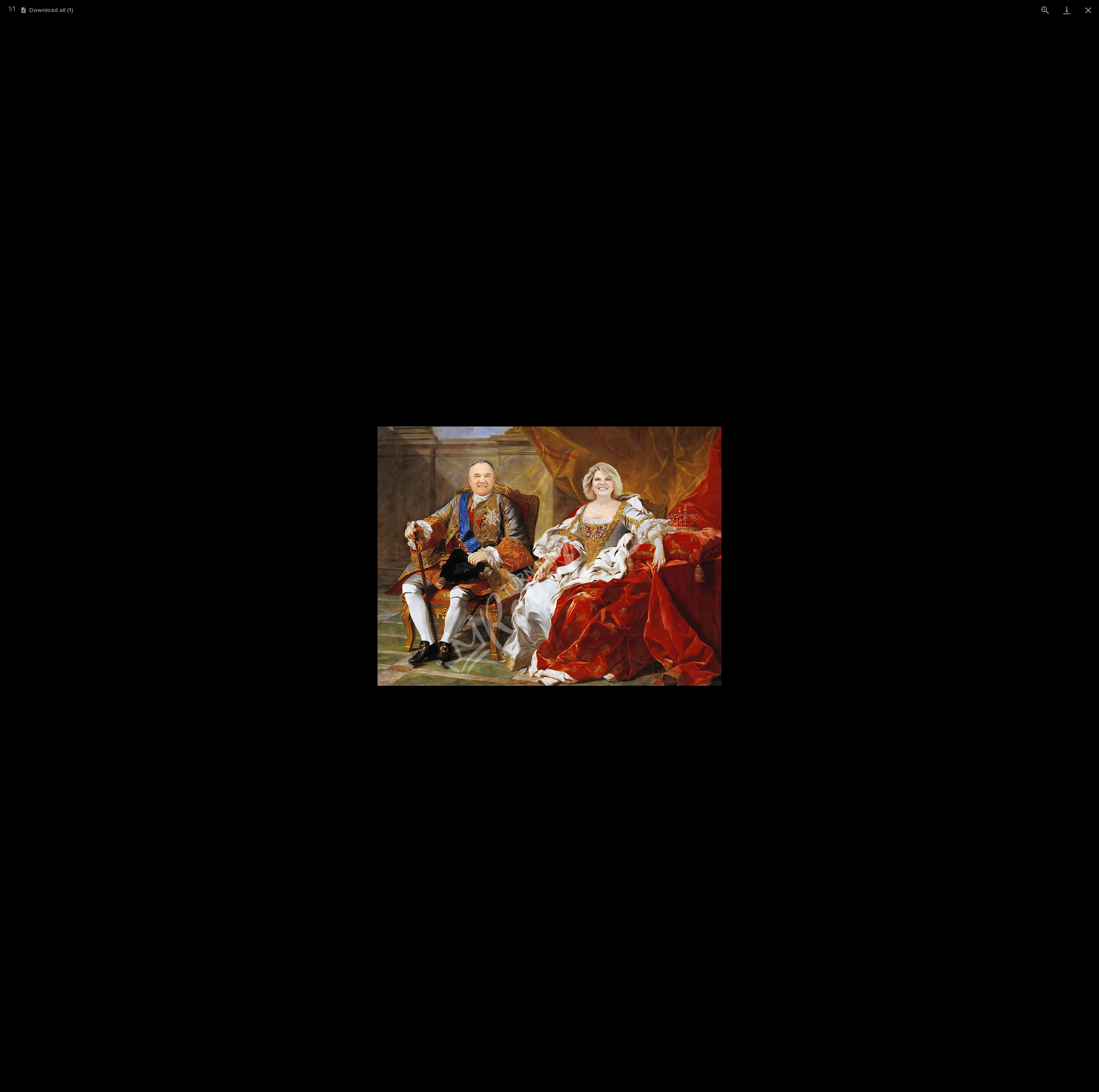
click at [866, 527] on picture at bounding box center [549, 556] width 1099 height 1072
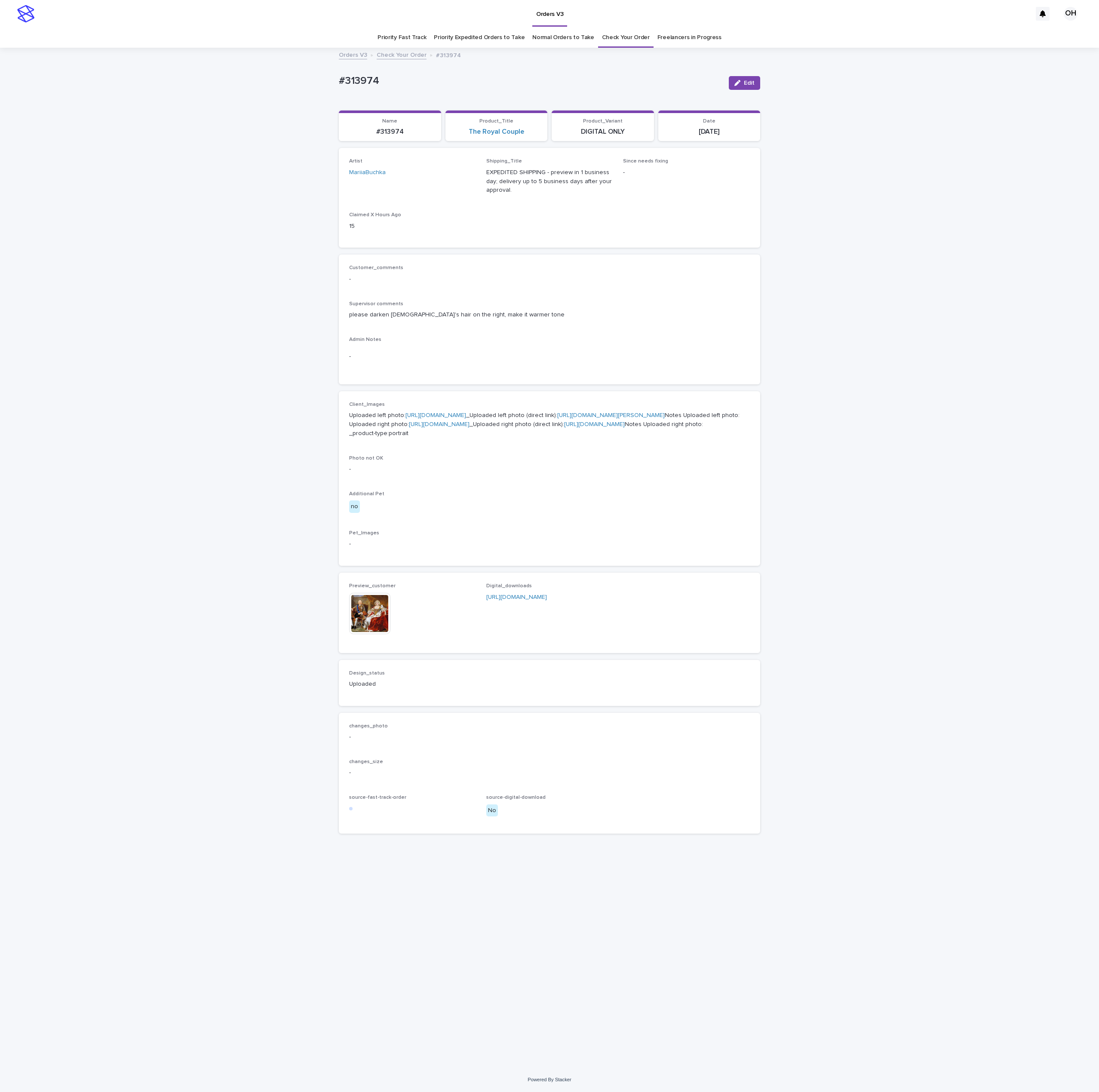
click at [382, 634] on img at bounding box center [370, 614] width 41 height 41
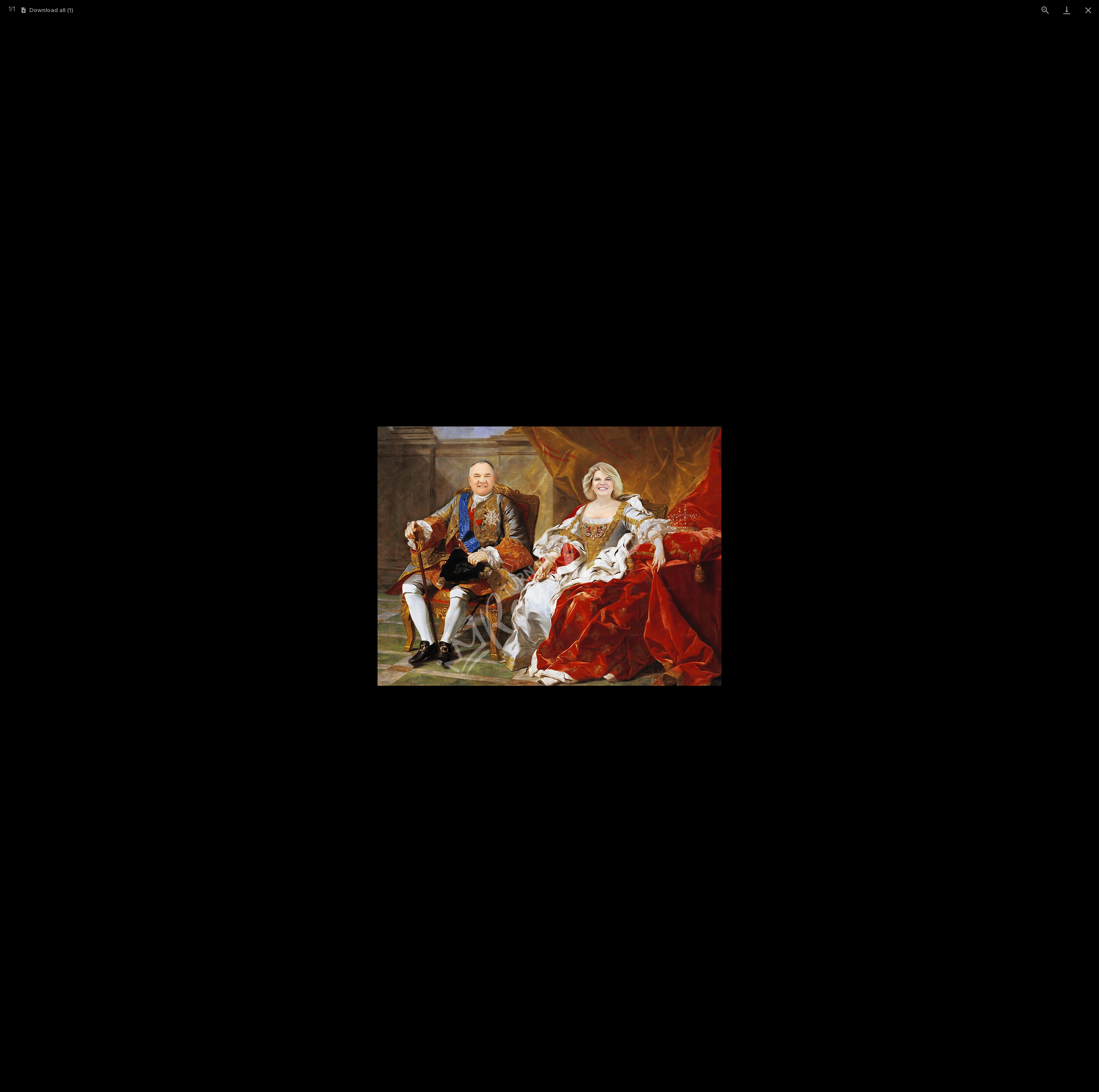
click at [864, 547] on picture at bounding box center [549, 556] width 1099 height 1072
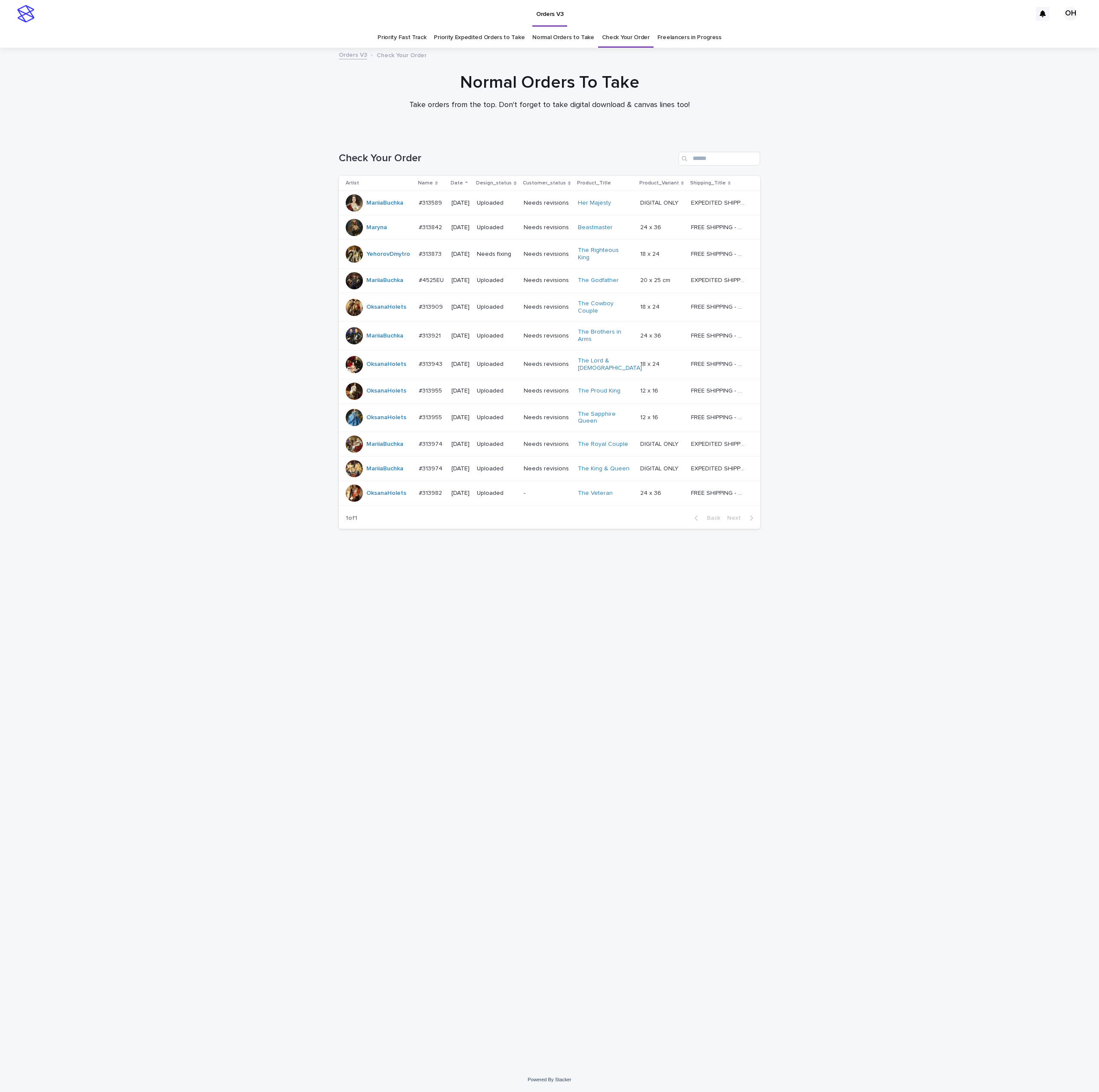
click at [422, 278] on p "#4525EU" at bounding box center [432, 280] width 27 height 9
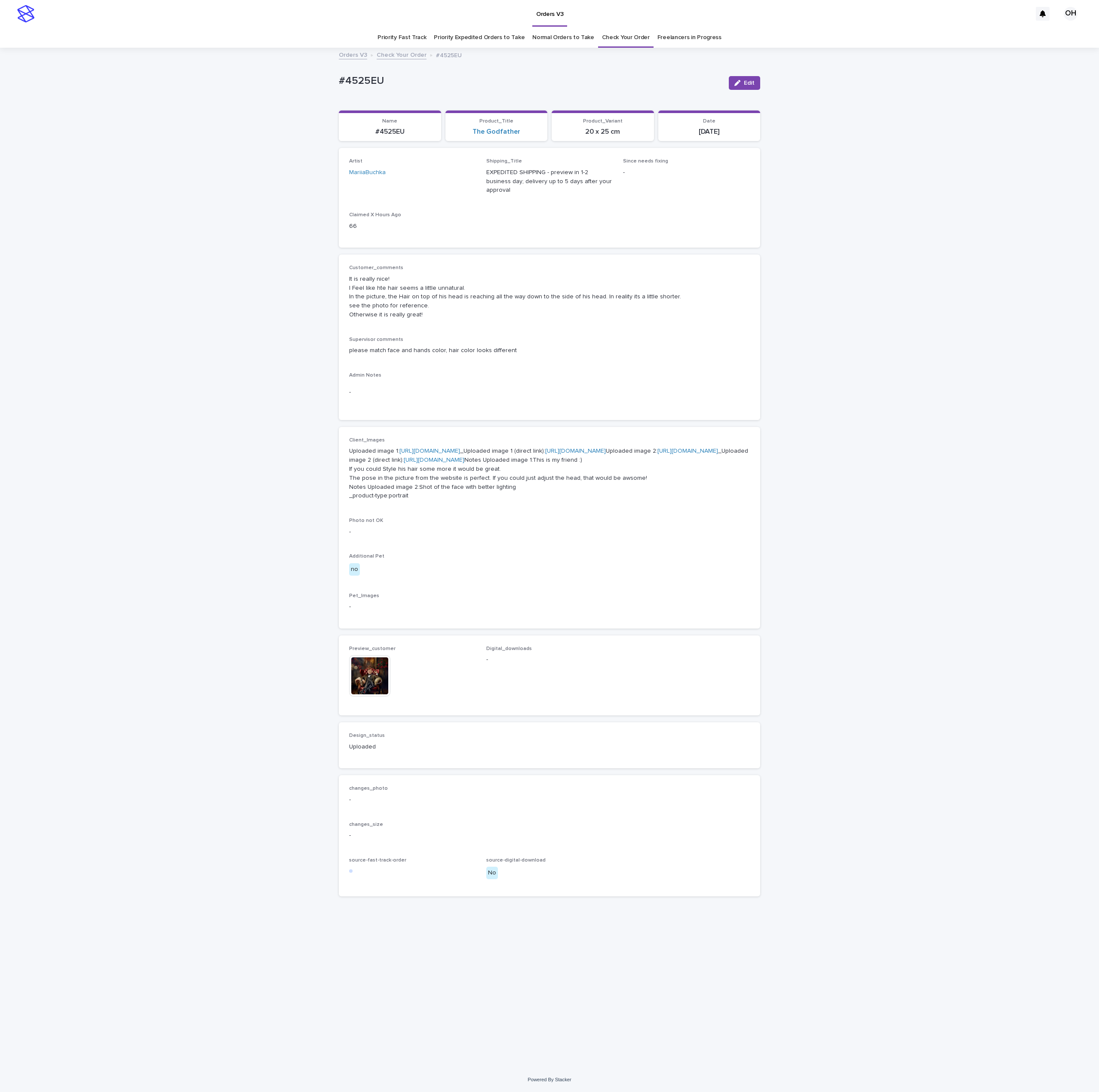
click at [360, 696] on img at bounding box center [370, 676] width 41 height 41
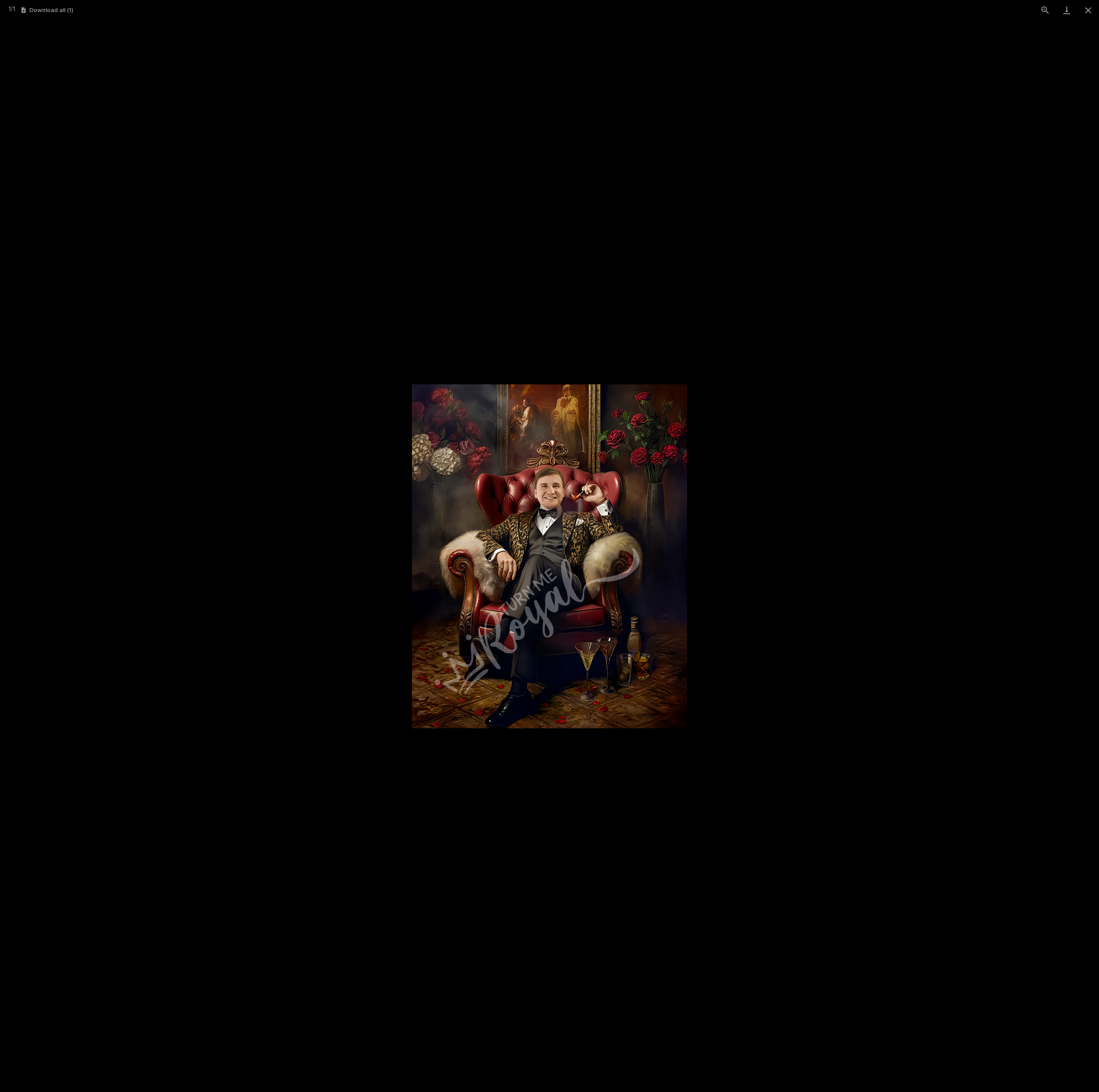
click at [898, 498] on picture at bounding box center [549, 556] width 1099 height 1072
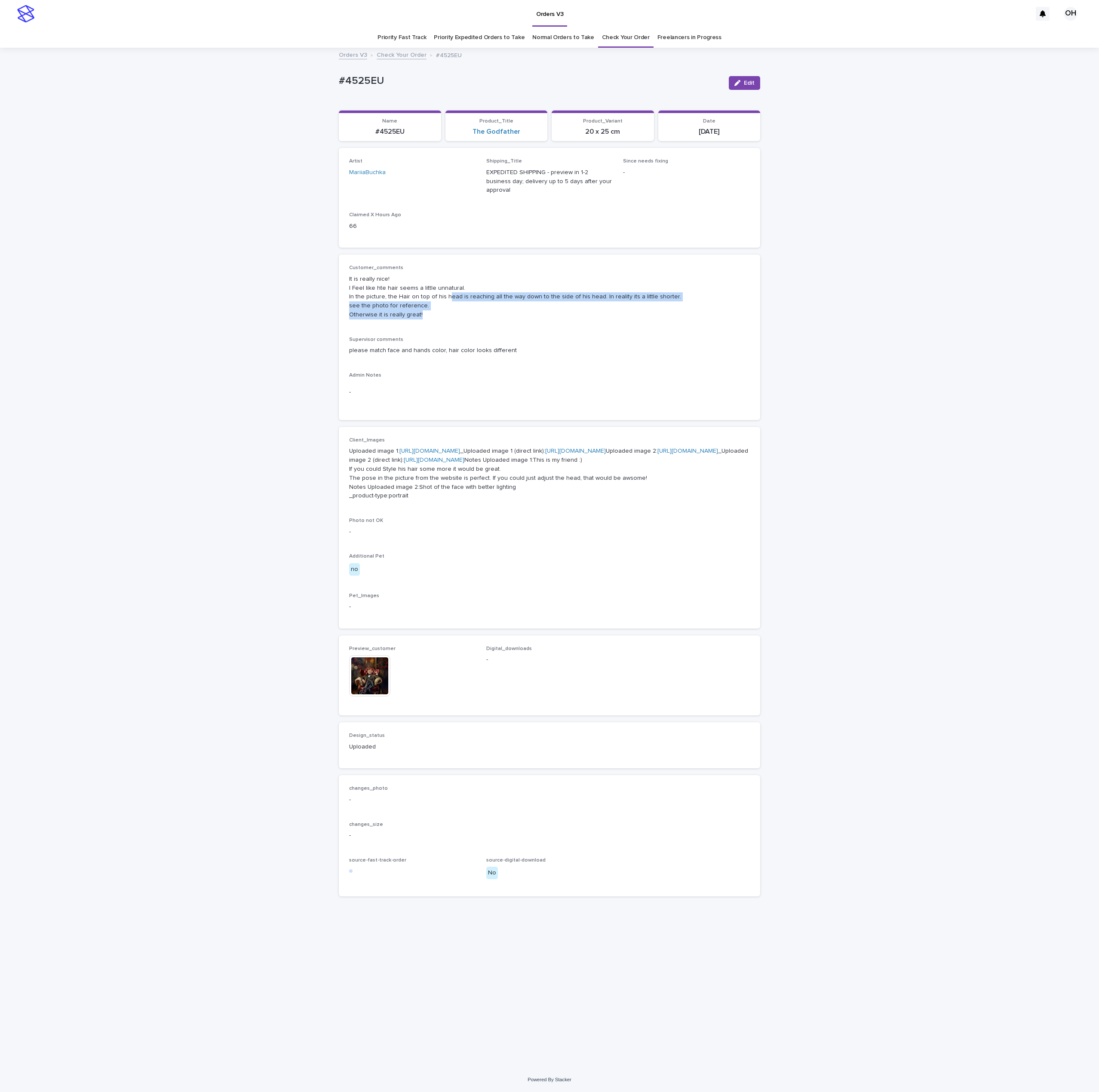
drag, startPoint x: 438, startPoint y: 309, endPoint x: 447, endPoint y: 292, distance: 19.2
click at [447, 292] on p "It is really nice! I Feel like hte hair seems a little unnatural. In the pictur…" at bounding box center [549, 297] width 401 height 45
click at [534, 323] on div "Customer_comments It is really nice! I Feel like hte hair seems a little unnatu…" at bounding box center [549, 337] width 401 height 145
click at [384, 696] on img at bounding box center [370, 676] width 41 height 41
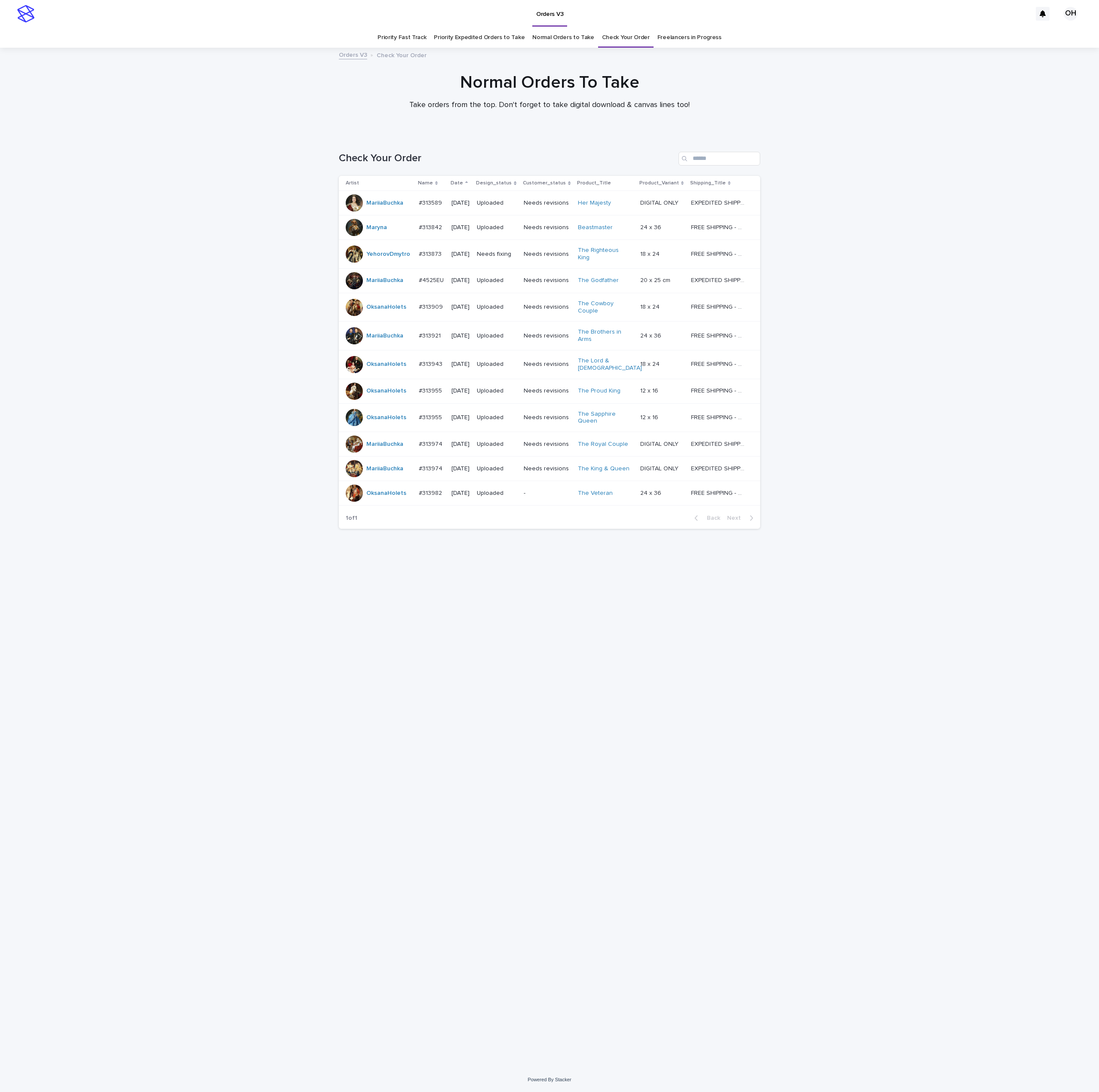
click at [489, 33] on link "Priority Expedited Orders to Take" at bounding box center [479, 37] width 91 height 20
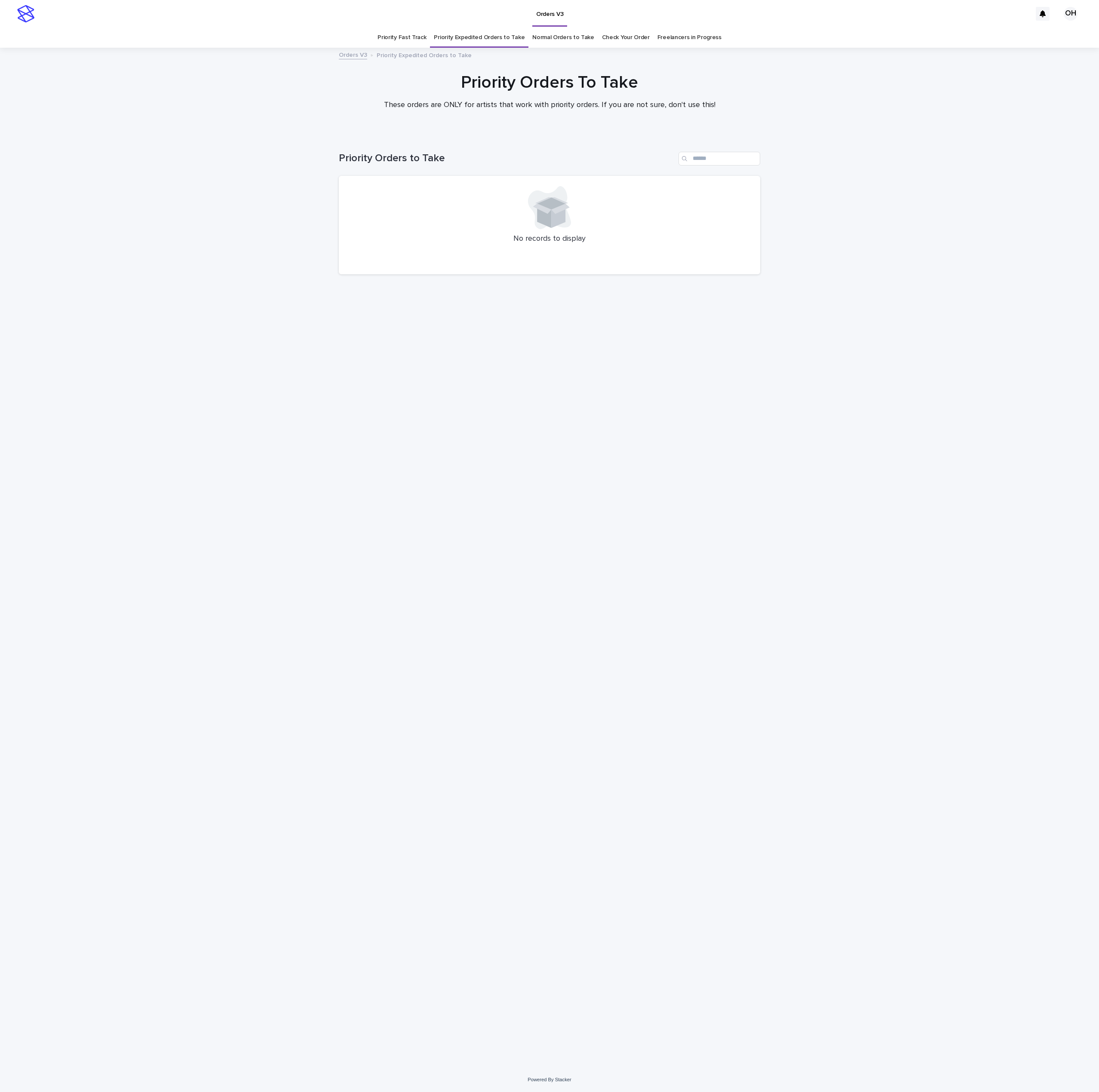
click at [407, 40] on link "Priority Fast Track" at bounding box center [402, 37] width 49 height 20
click at [575, 41] on link "Normal Orders to Take" at bounding box center [563, 37] width 62 height 20
click at [625, 32] on link "Check Your Order" at bounding box center [626, 37] width 48 height 20
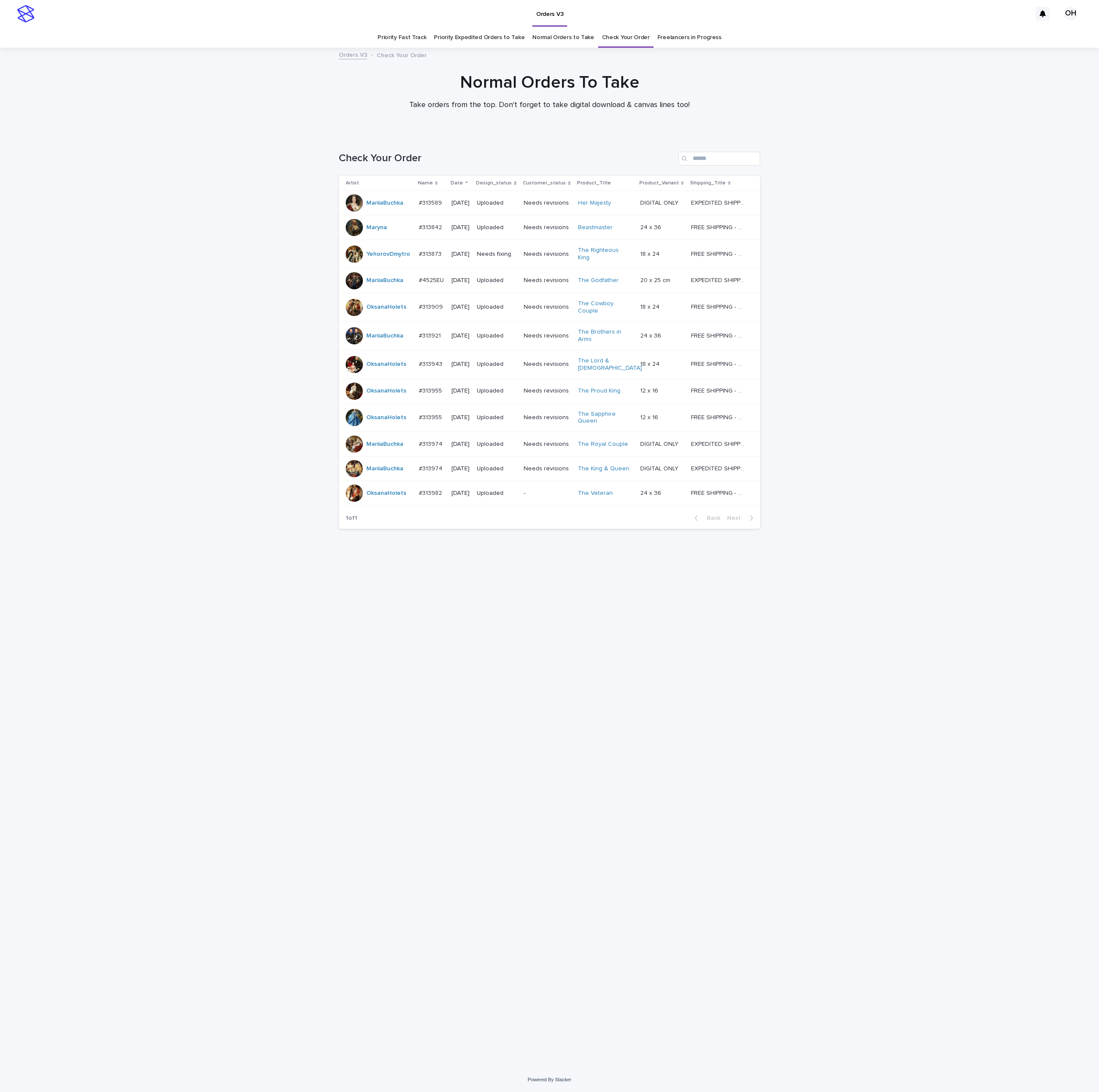
click at [421, 412] on p "#313955" at bounding box center [431, 417] width 25 height 9
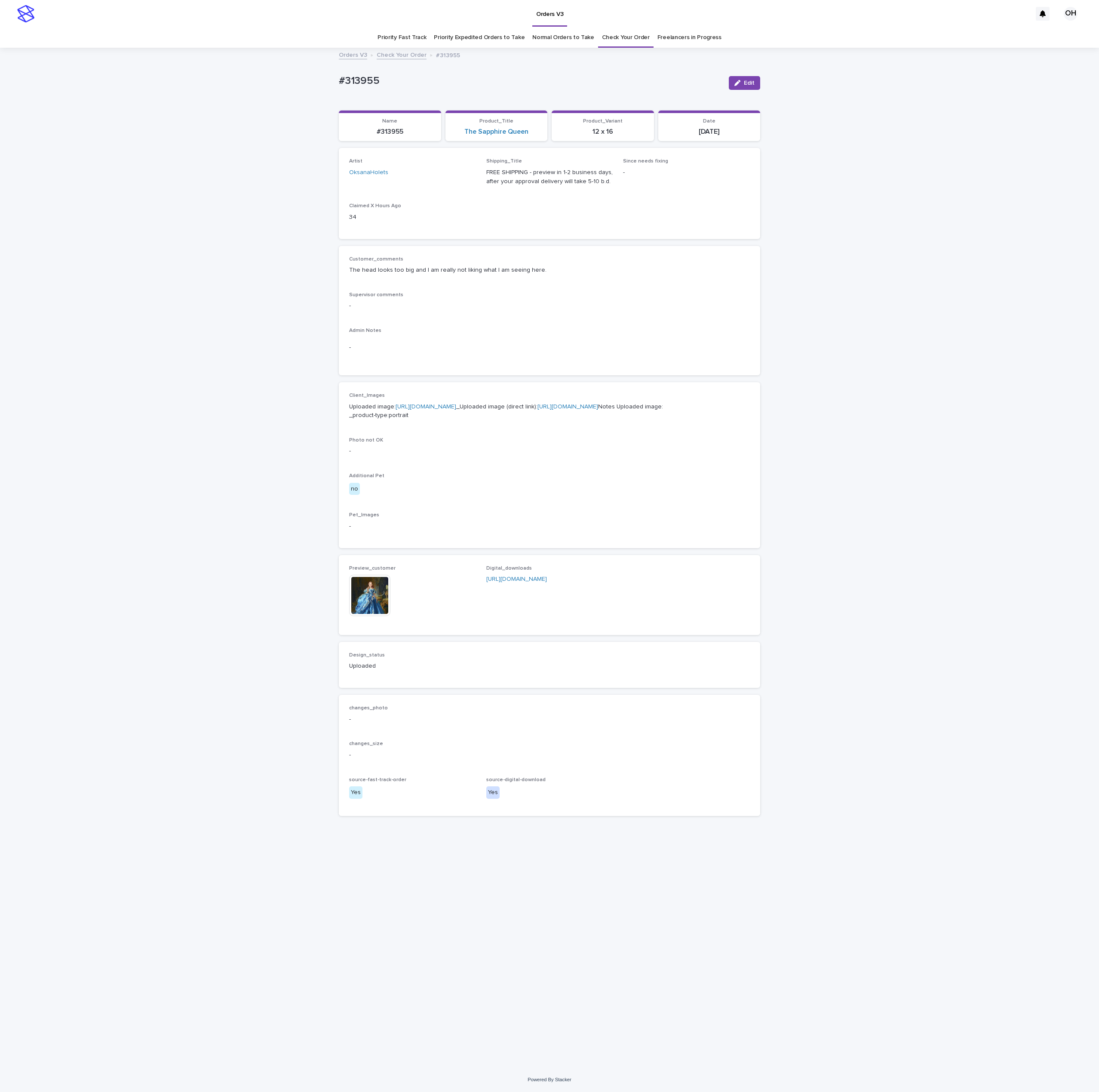
click at [365, 616] on img at bounding box center [370, 596] width 41 height 41
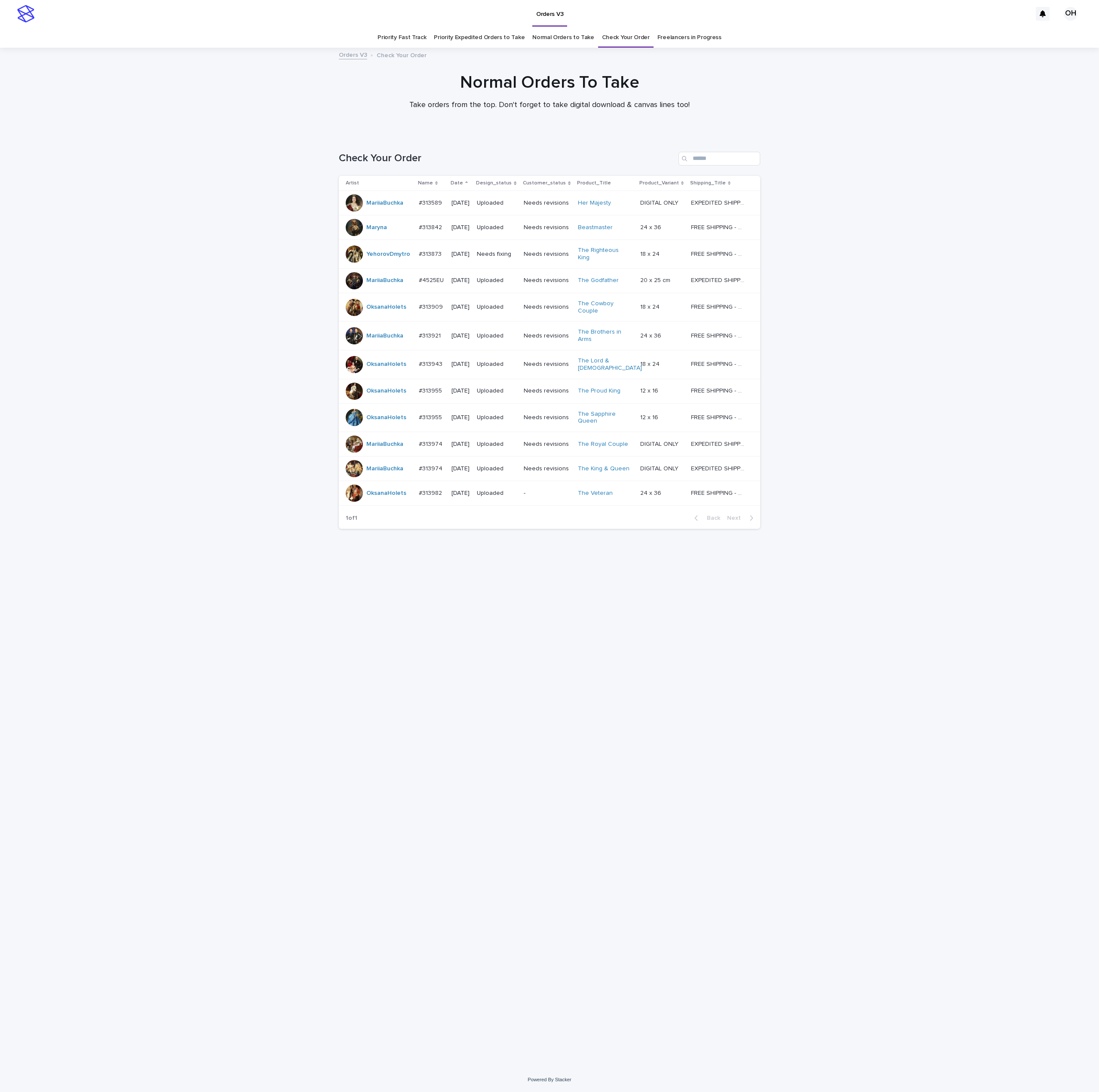
click at [415, 491] on td "#313982 #313982" at bounding box center [432, 493] width 33 height 24
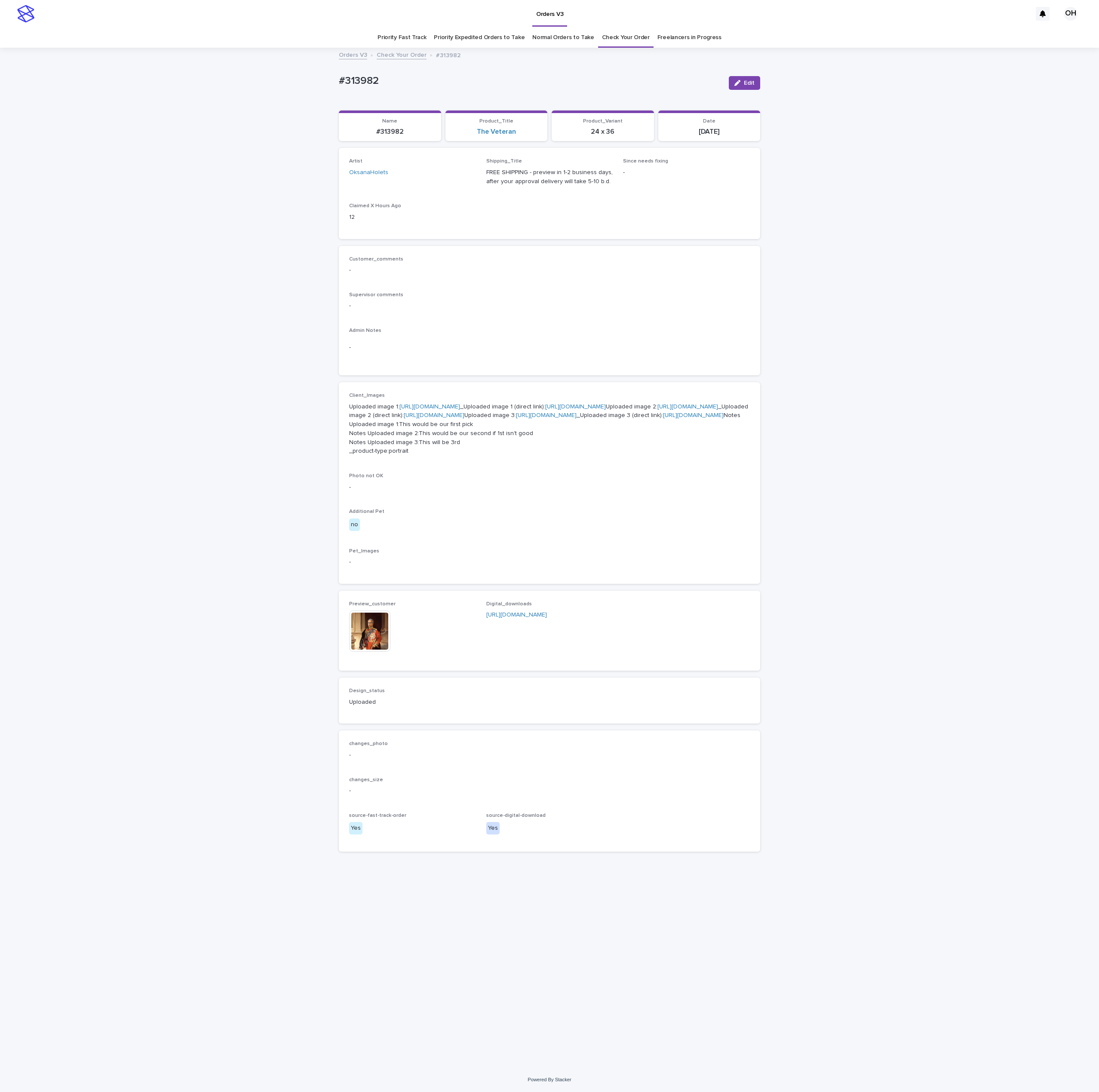
click at [451, 410] on link "[URL][DOMAIN_NAME]" at bounding box center [430, 406] width 61 height 6
click at [375, 652] on img at bounding box center [370, 631] width 41 height 41
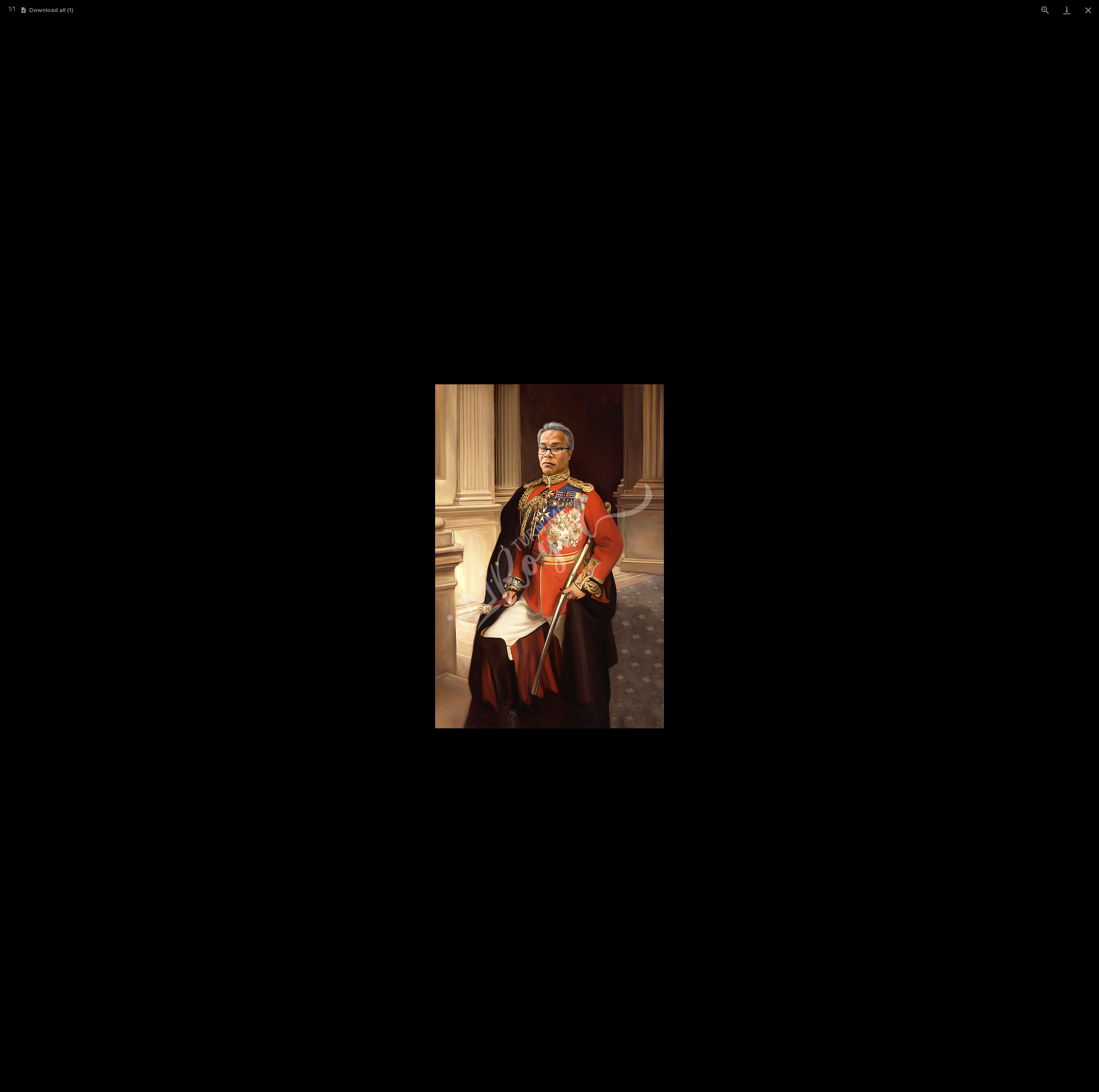
click at [761, 321] on picture at bounding box center [549, 556] width 1099 height 1072
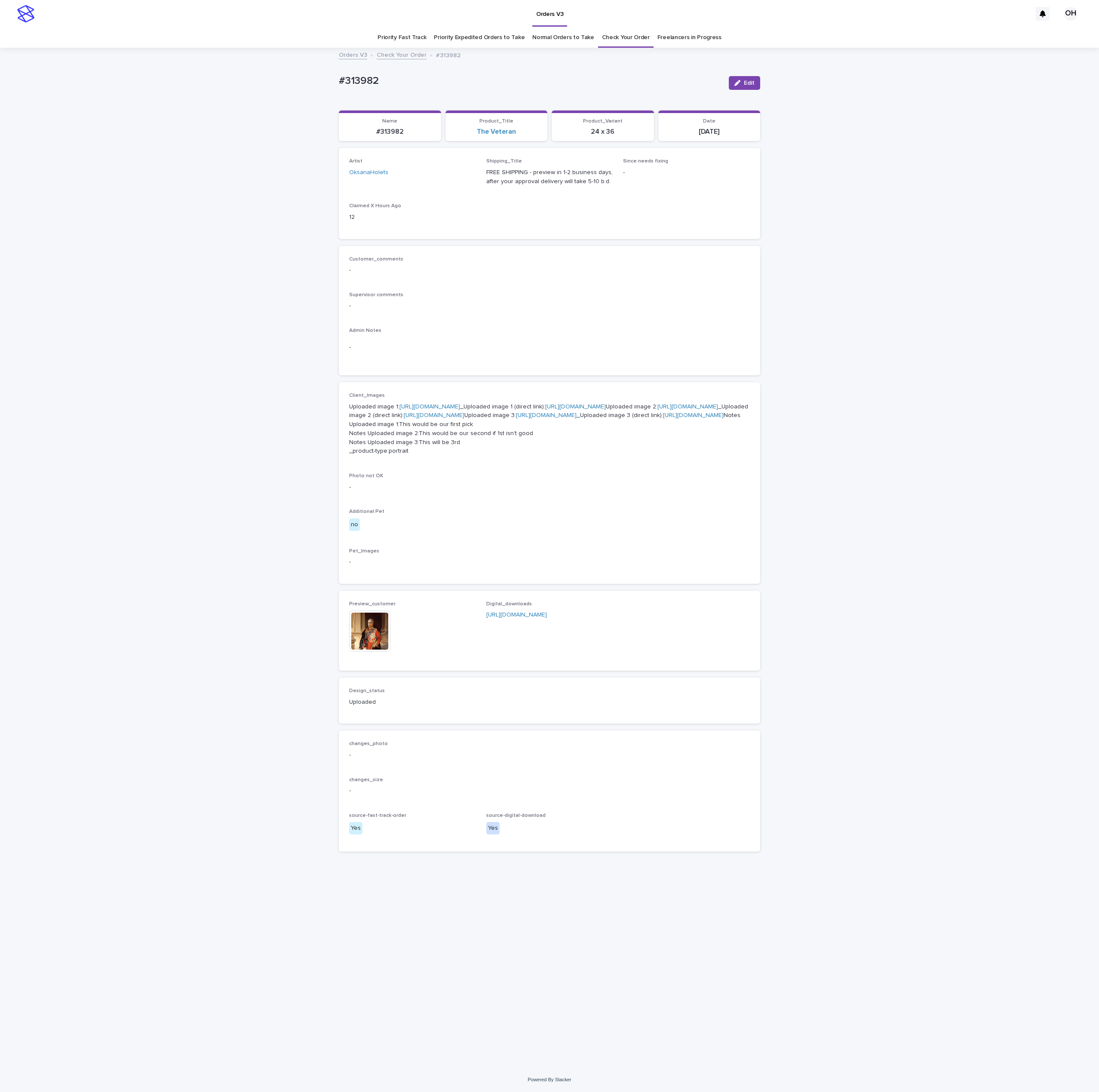
click at [657, 410] on link "[URL][DOMAIN_NAME]" at bounding box center [688, 406] width 61 height 6
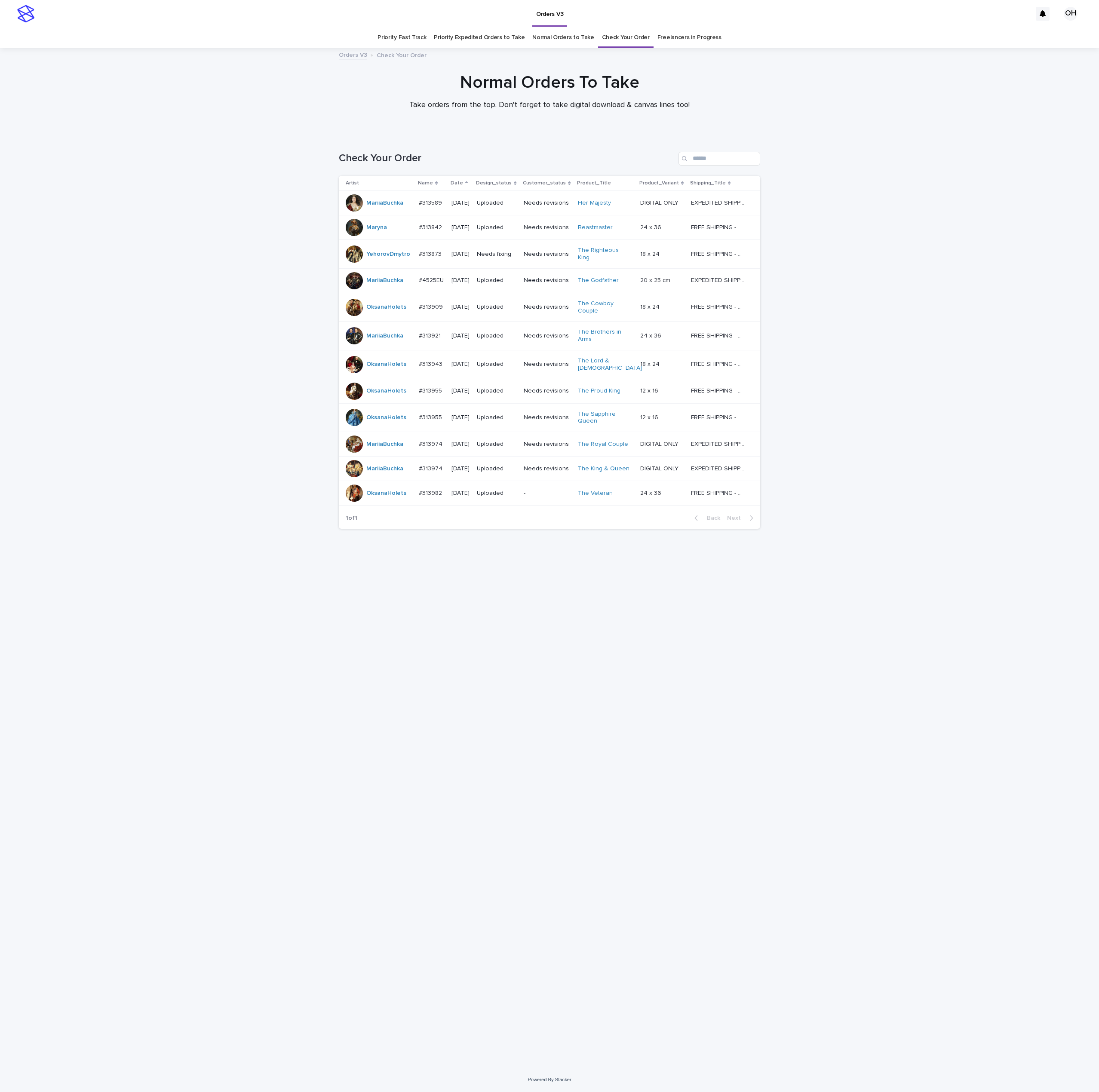
click at [569, 42] on link "Normal Orders to Take" at bounding box center [563, 37] width 62 height 20
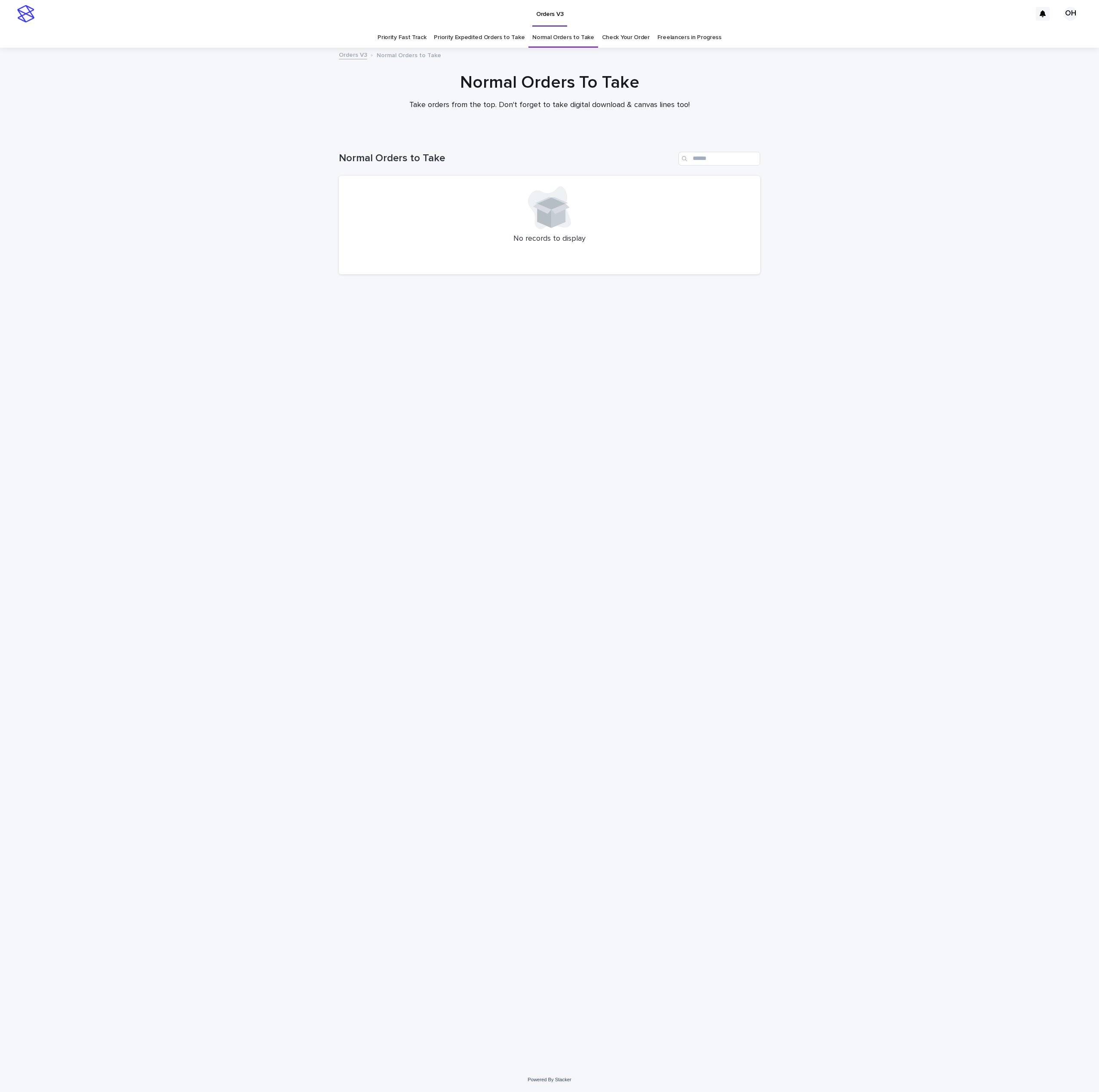
click at [607, 35] on link "Check Your Order" at bounding box center [626, 37] width 48 height 20
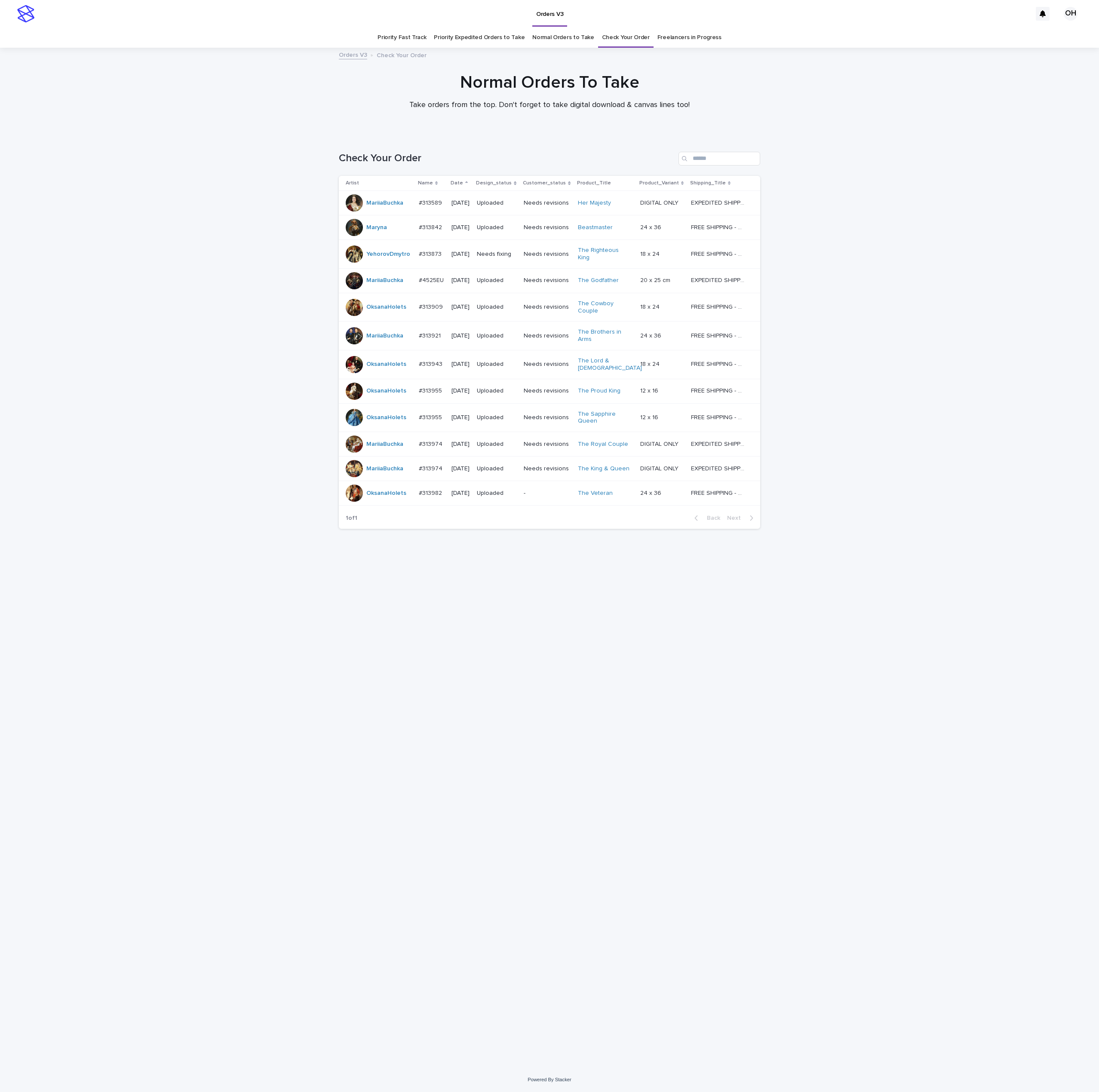
click at [543, 36] on link "Normal Orders to Take" at bounding box center [563, 37] width 62 height 20
